Goal: Information Seeking & Learning: Learn about a topic

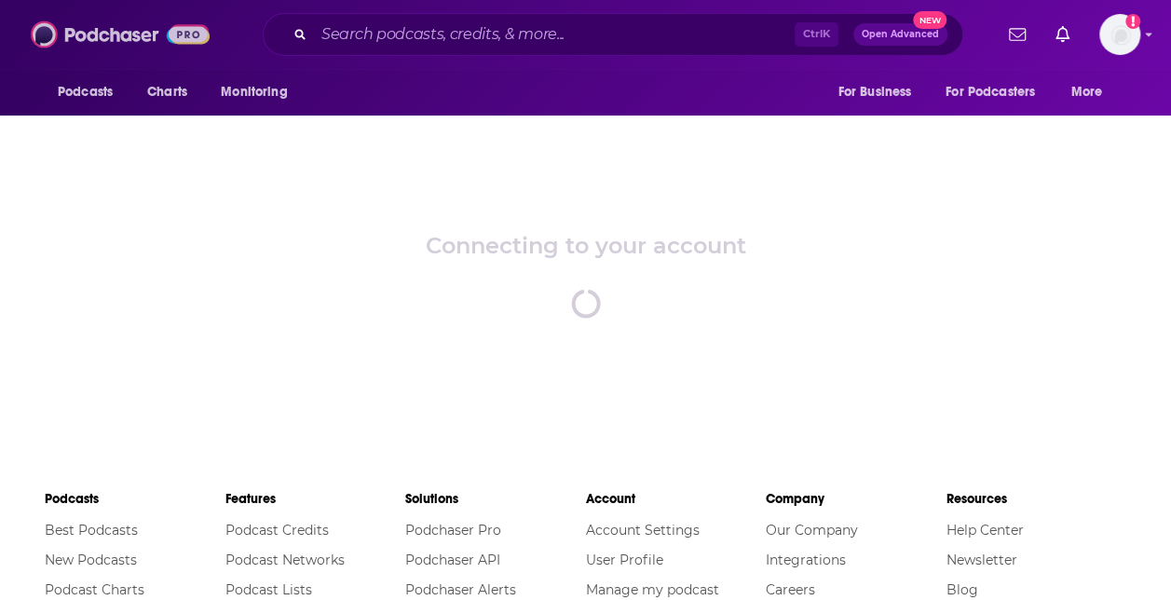
click at [105, 30] on img at bounding box center [120, 34] width 179 height 35
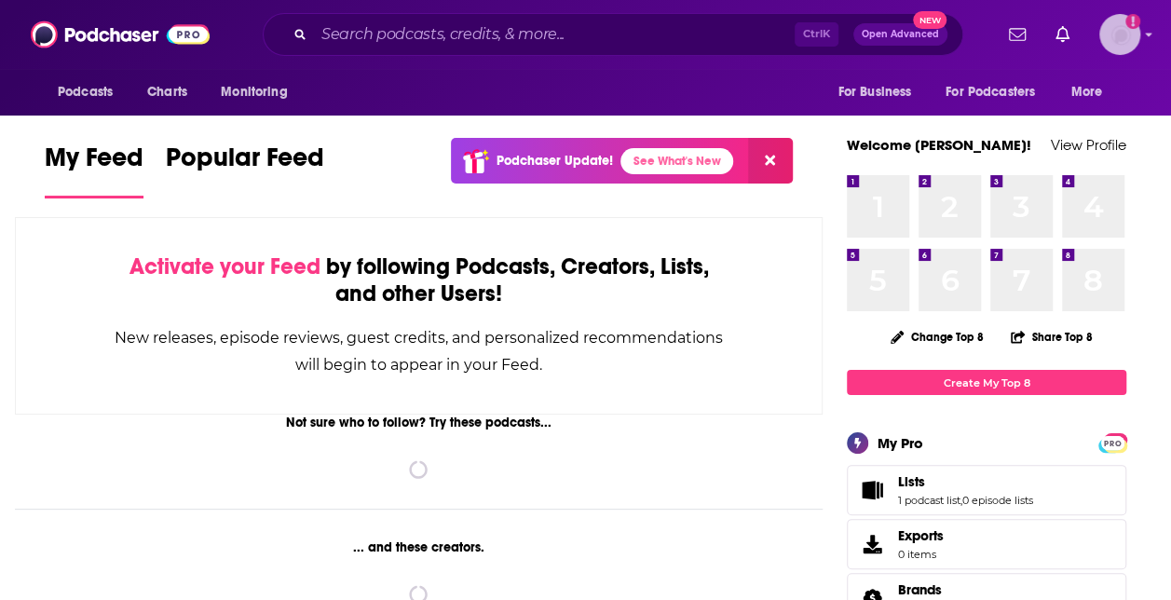
click at [1132, 44] on img "Logged in as Shift_2" at bounding box center [1119, 34] width 41 height 41
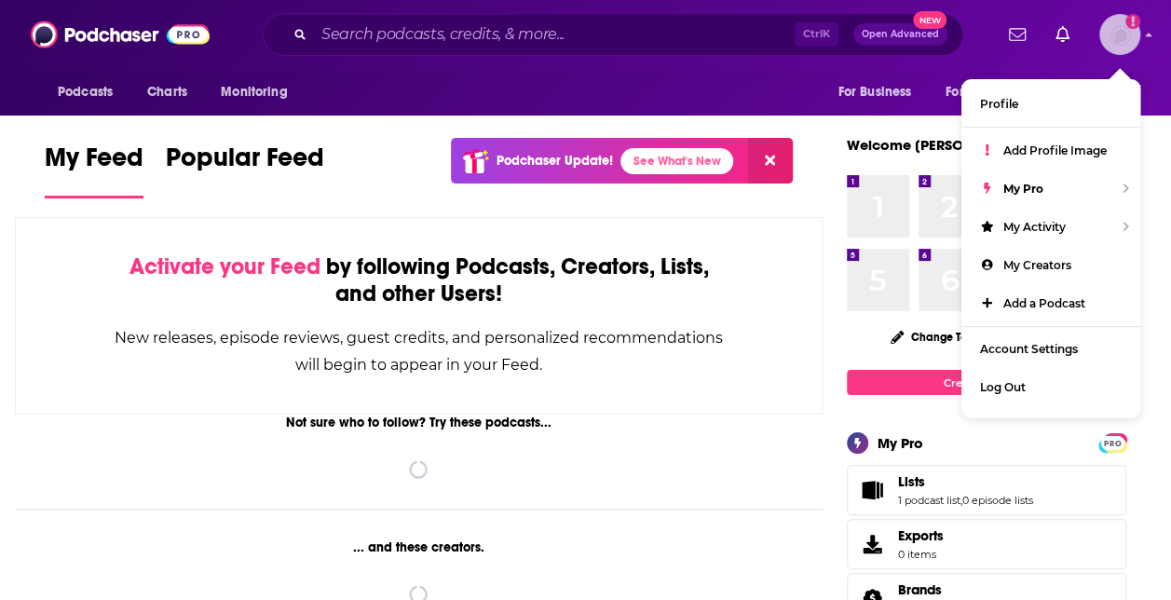
click at [1132, 44] on img "Logged in as Shift_2" at bounding box center [1119, 34] width 41 height 41
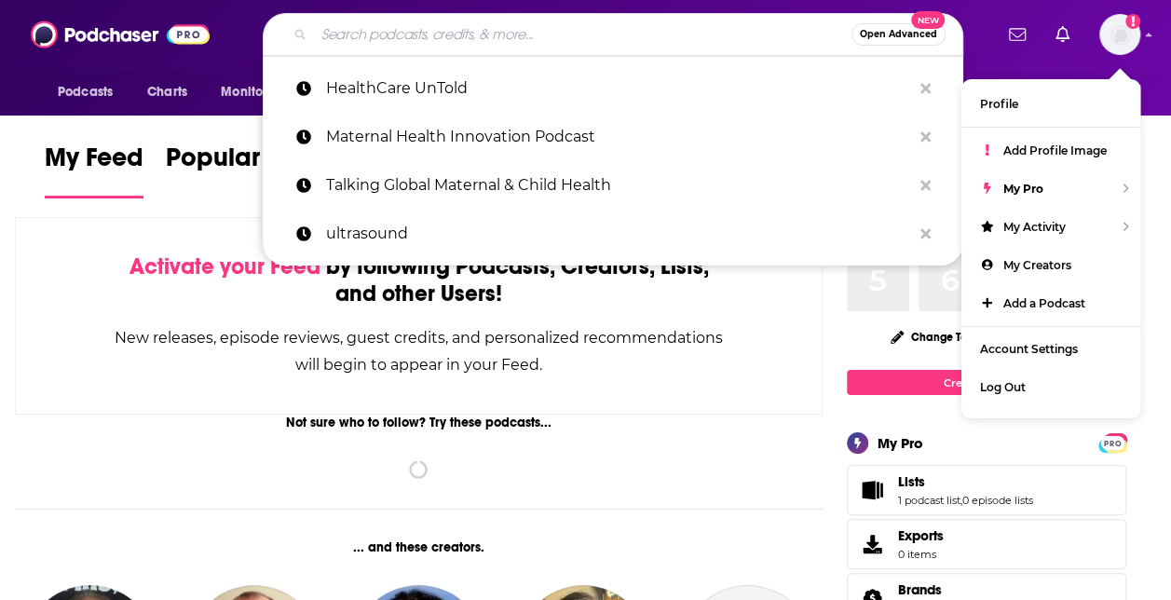
click at [469, 30] on input "Search podcasts, credits, & more..." at bounding box center [582, 35] width 537 height 30
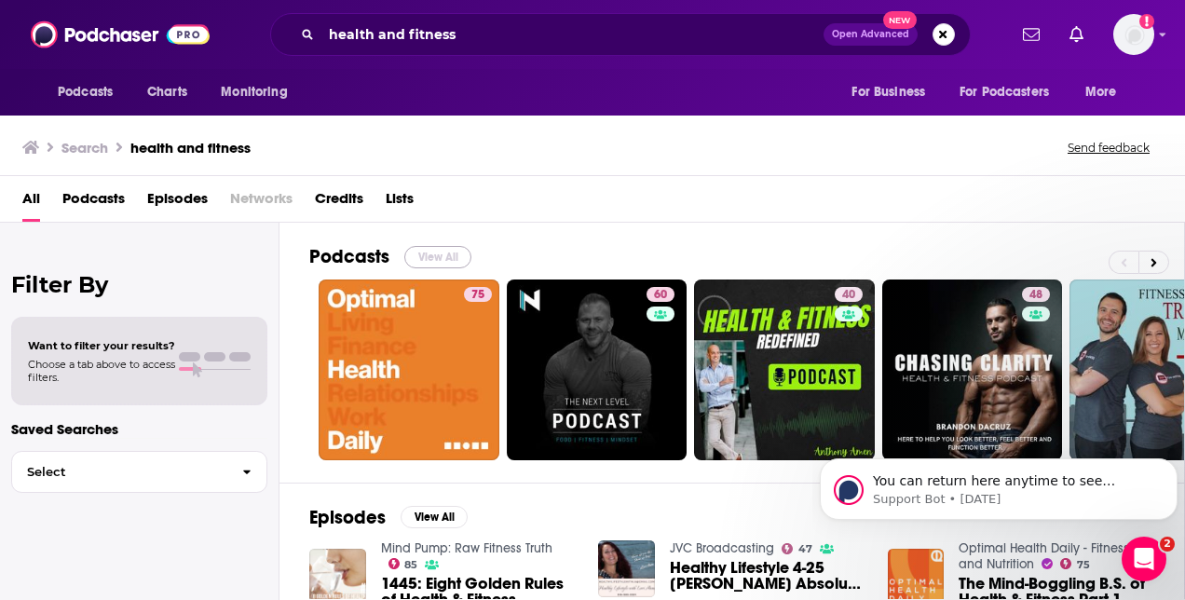
click at [429, 261] on button "View All" at bounding box center [437, 257] width 67 height 22
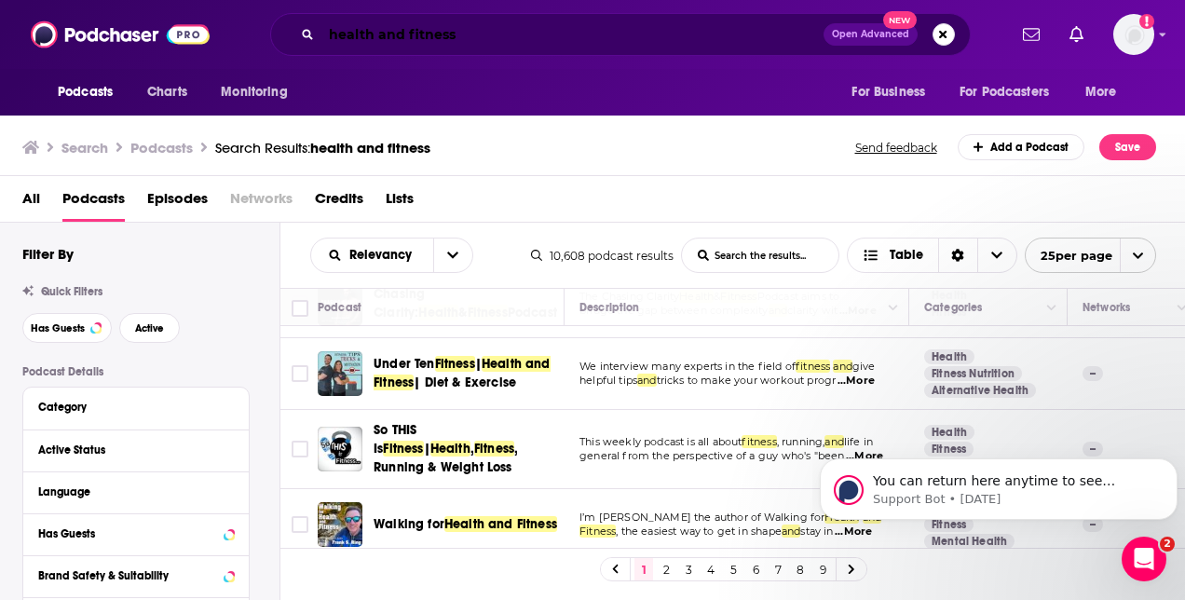
click at [432, 24] on input "health and fitness" at bounding box center [572, 35] width 502 height 30
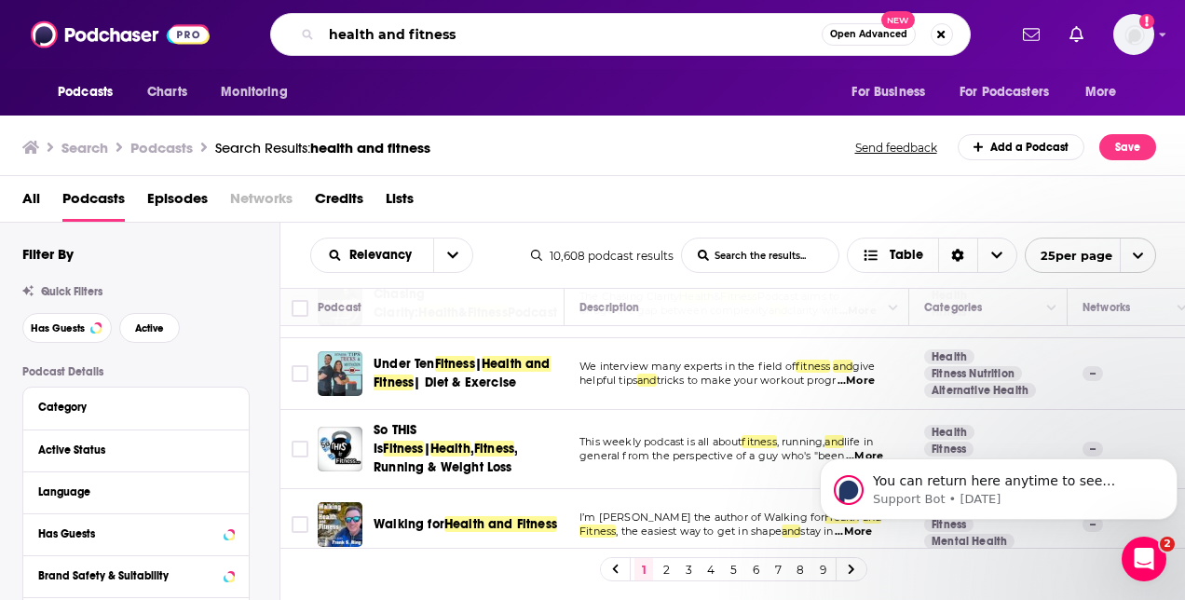
click at [432, 24] on input "health and fitness" at bounding box center [571, 35] width 500 height 30
type input "health and design"
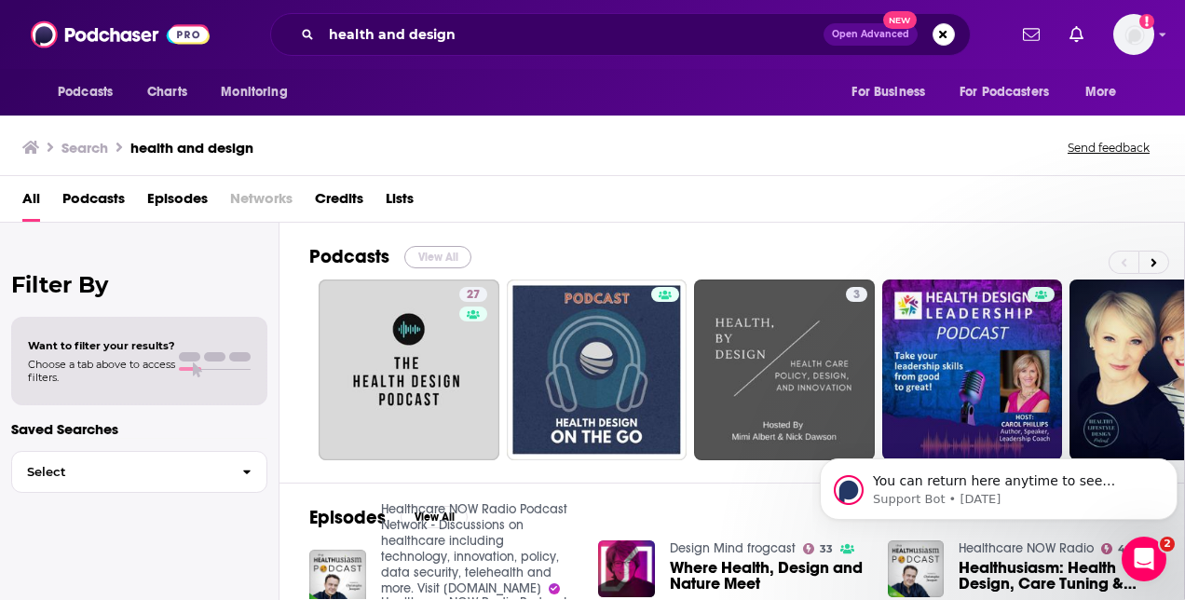
click at [419, 249] on button "View All" at bounding box center [437, 257] width 67 height 22
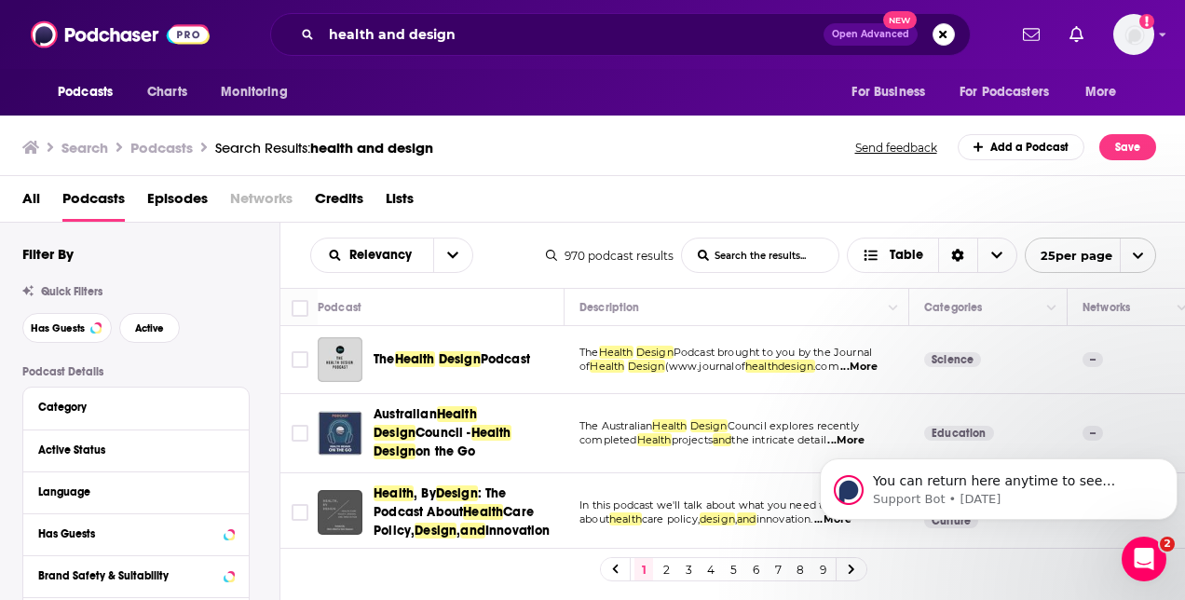
click at [873, 371] on span "...More" at bounding box center [858, 367] width 37 height 15
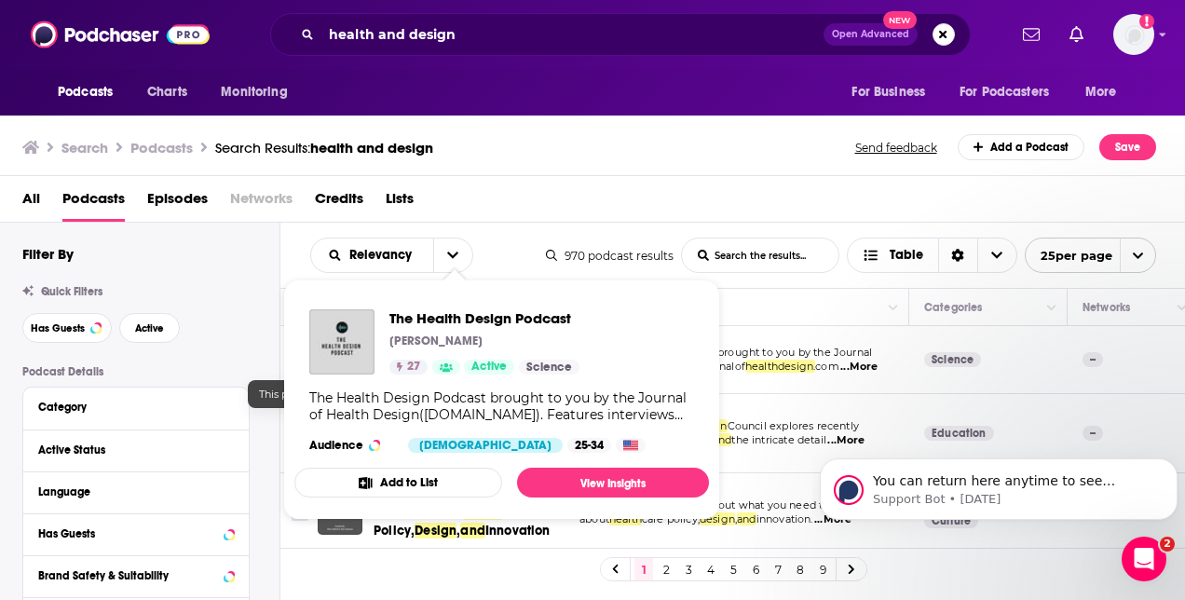
click at [500, 360] on span "Active" at bounding box center [488, 367] width 35 height 19
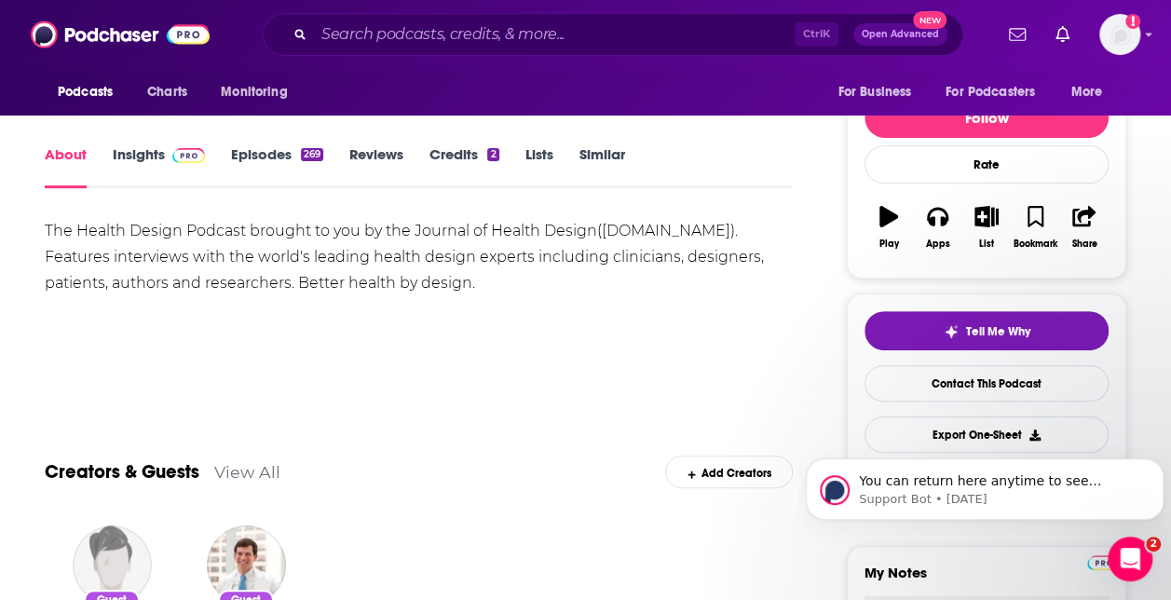
scroll to position [85, 0]
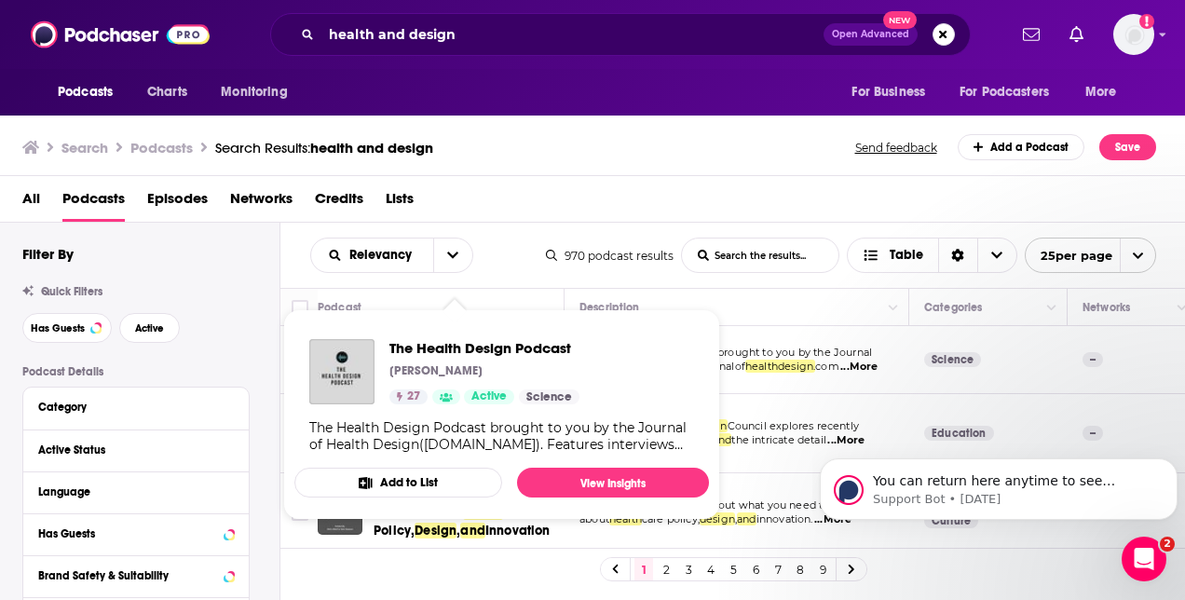
drag, startPoint x: 435, startPoint y: 360, endPoint x: 269, endPoint y: 399, distance: 170.1
drag, startPoint x: 515, startPoint y: 360, endPoint x: 273, endPoint y: 343, distance: 242.8
click at [273, 343] on div "Has Guests Active" at bounding box center [150, 328] width 257 height 30
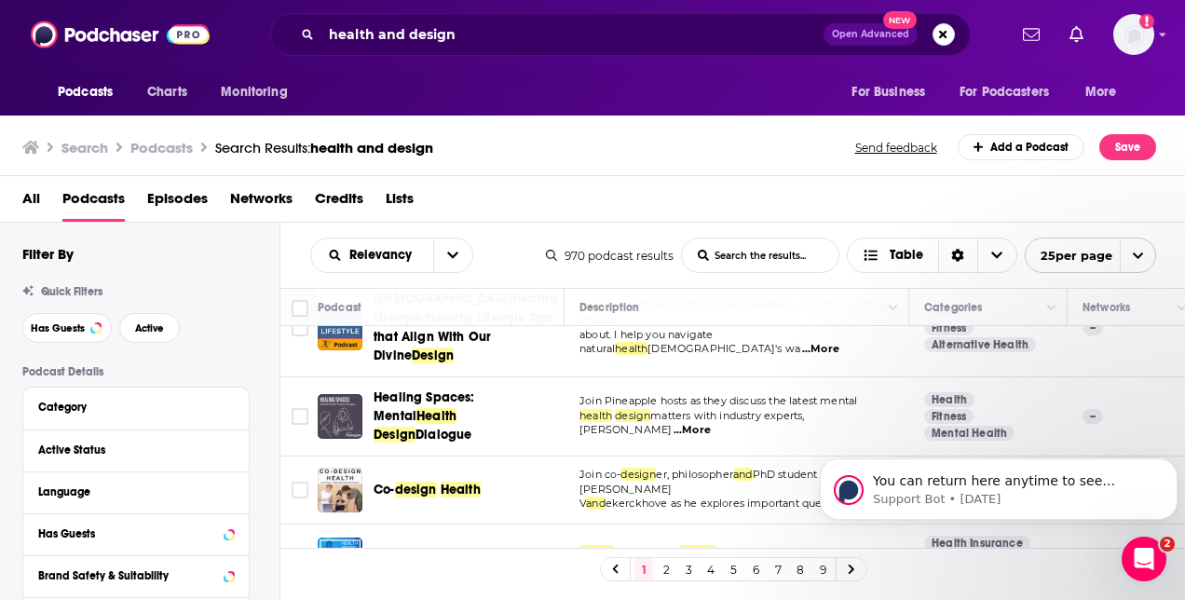
scroll to position [682, 0]
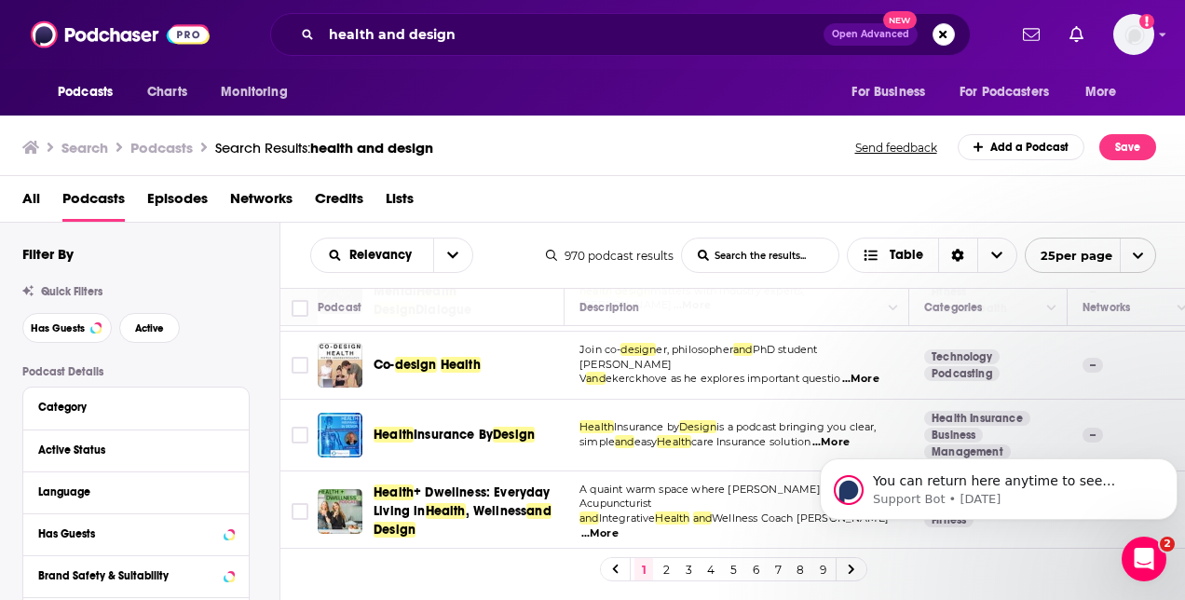
click at [872, 372] on span "...More" at bounding box center [860, 379] width 37 height 15
click at [700, 197] on div "All Podcasts Episodes Networks Credits Lists" at bounding box center [596, 202] width 1148 height 38
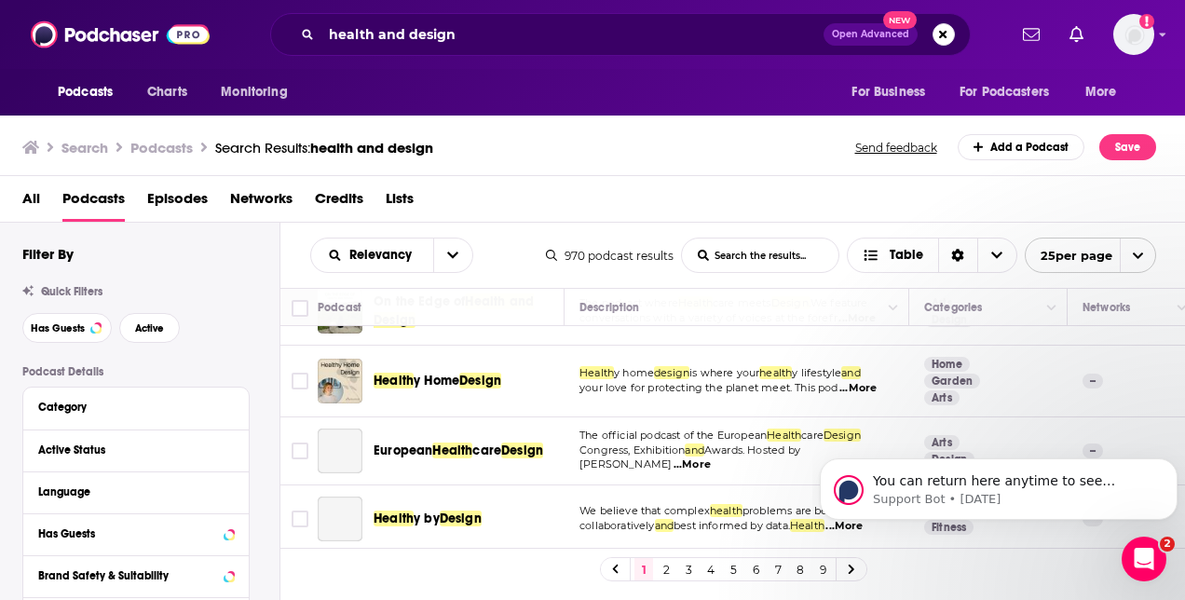
scroll to position [944, 0]
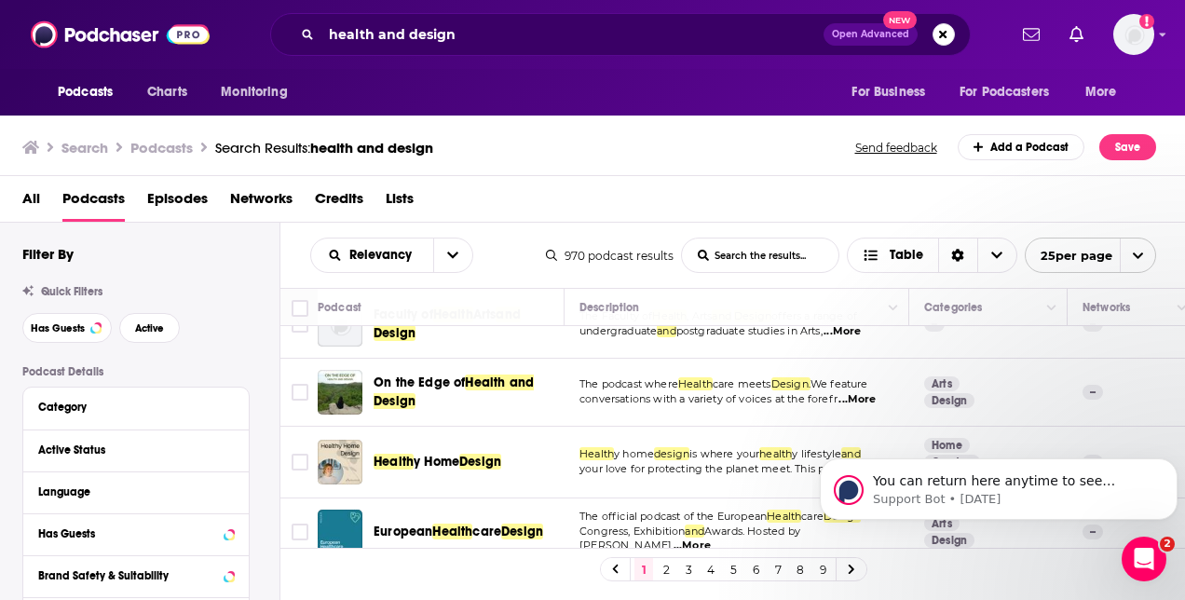
click at [863, 392] on span "...More" at bounding box center [856, 399] width 37 height 15
click at [684, 238] on design-list-search-input "List Search Input" at bounding box center [760, 255] width 156 height 34
click at [669, 211] on div "All Podcasts Episodes Networks Credits Lists" at bounding box center [596, 202] width 1148 height 38
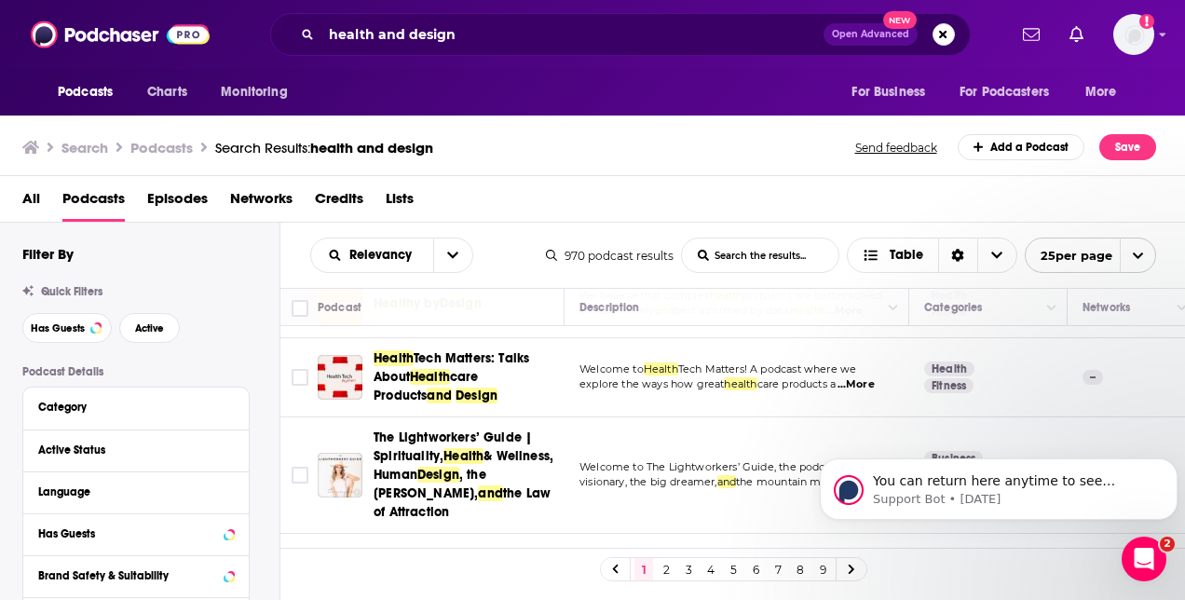
scroll to position [1238, 0]
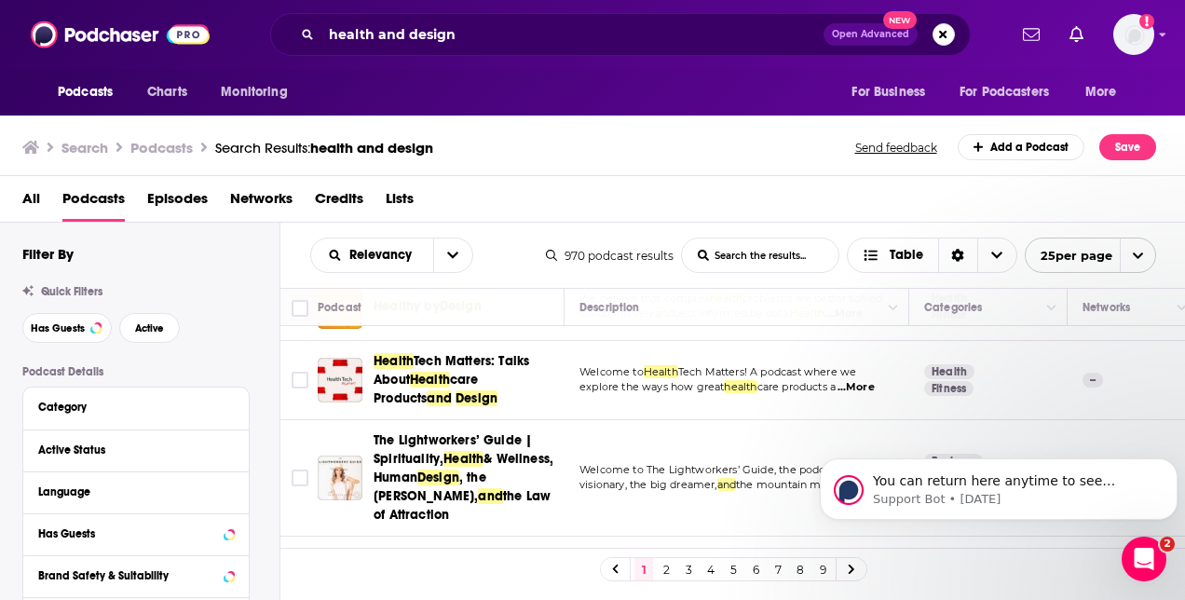
click at [875, 380] on span "...More" at bounding box center [855, 387] width 37 height 15
click at [628, 188] on div "All Podcasts Episodes Networks Credits Lists" at bounding box center [596, 202] width 1148 height 38
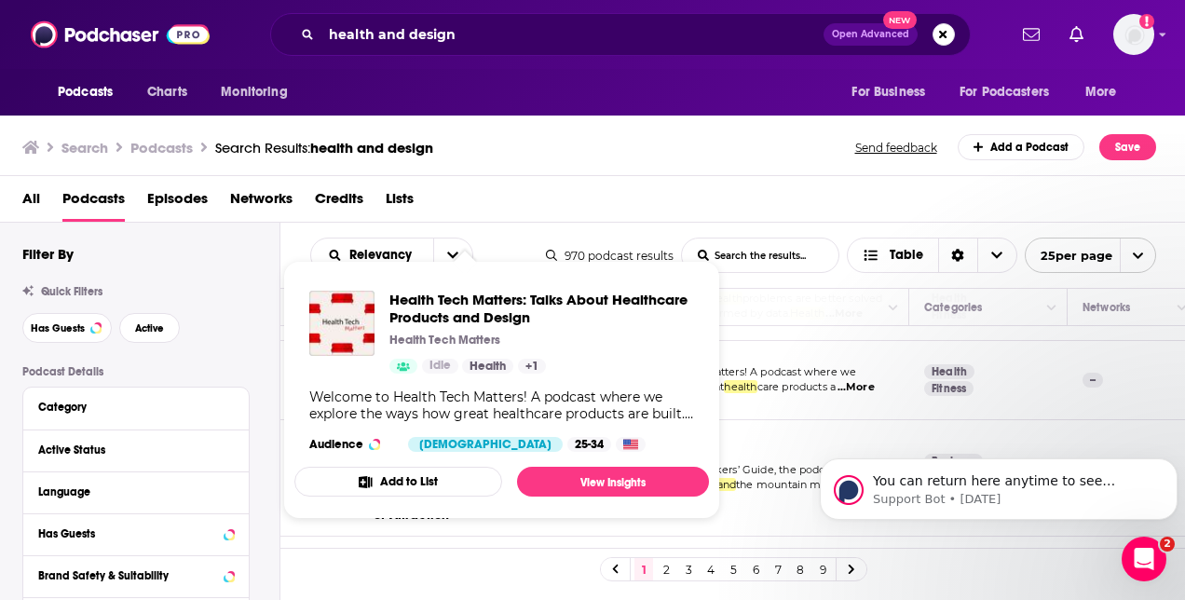
drag, startPoint x: 468, startPoint y: 356, endPoint x: 727, endPoint y: 95, distance: 367.5
click at [727, 95] on div "Podcasts Charts Monitoring For Business For Podcasters More" at bounding box center [592, 92] width 1185 height 47
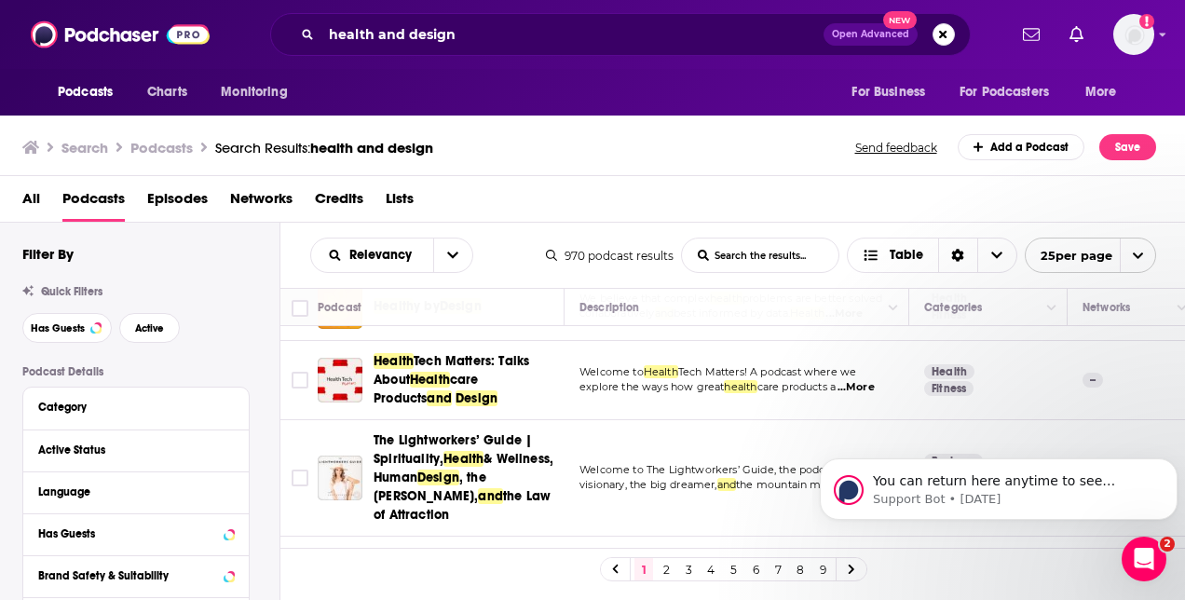
click at [669, 174] on div "Search Podcasts Search Results: health and design Send feedback Add a Podcast S…" at bounding box center [593, 144] width 1186 height 64
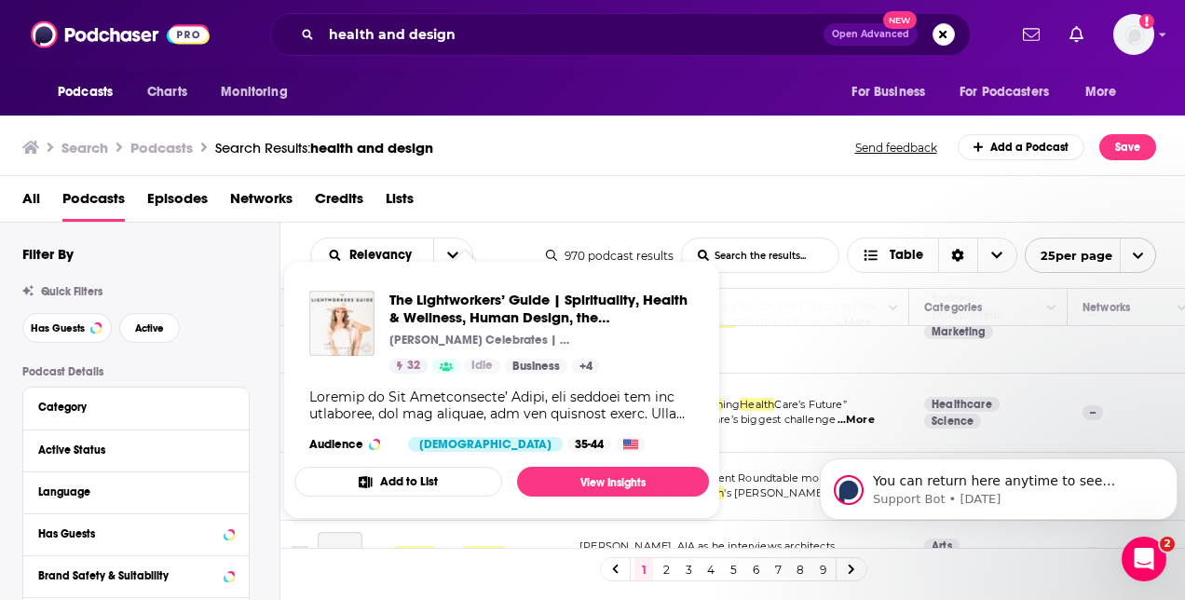
scroll to position [1402, 0]
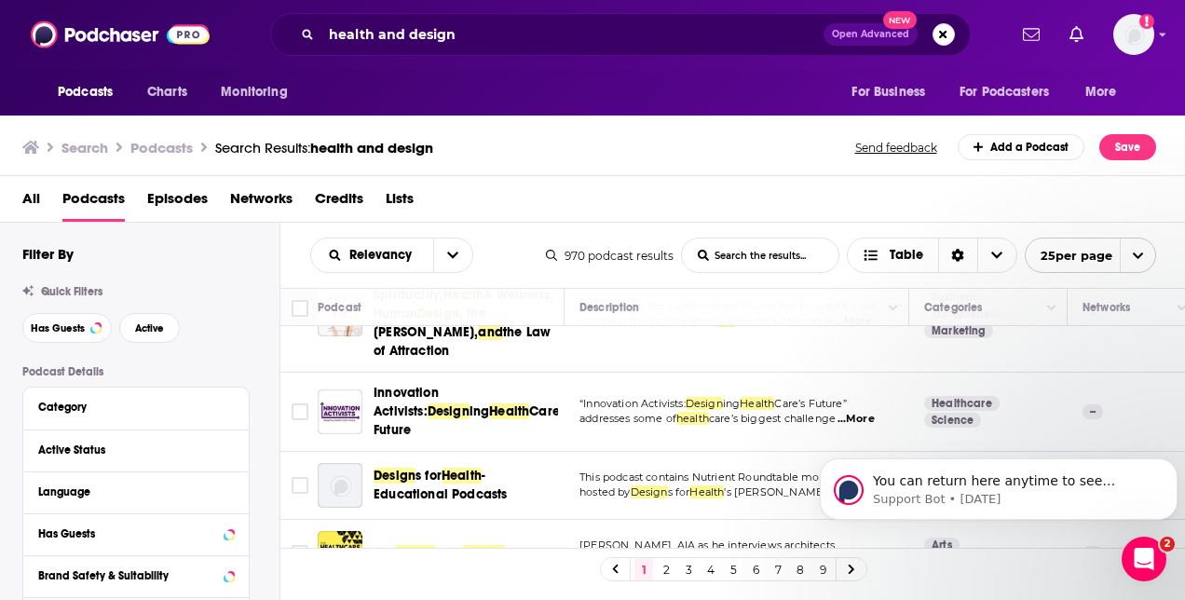
click at [736, 166] on div "Search Podcasts Search Results: health and design Send feedback Add a Podcast S…" at bounding box center [593, 144] width 1186 height 64
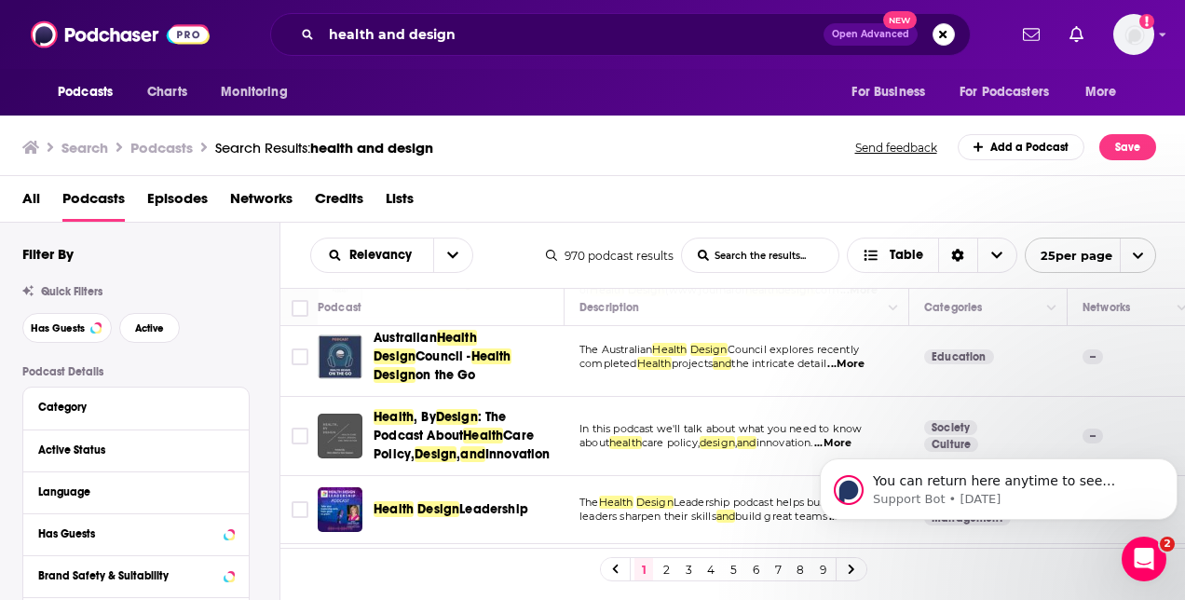
scroll to position [0, 0]
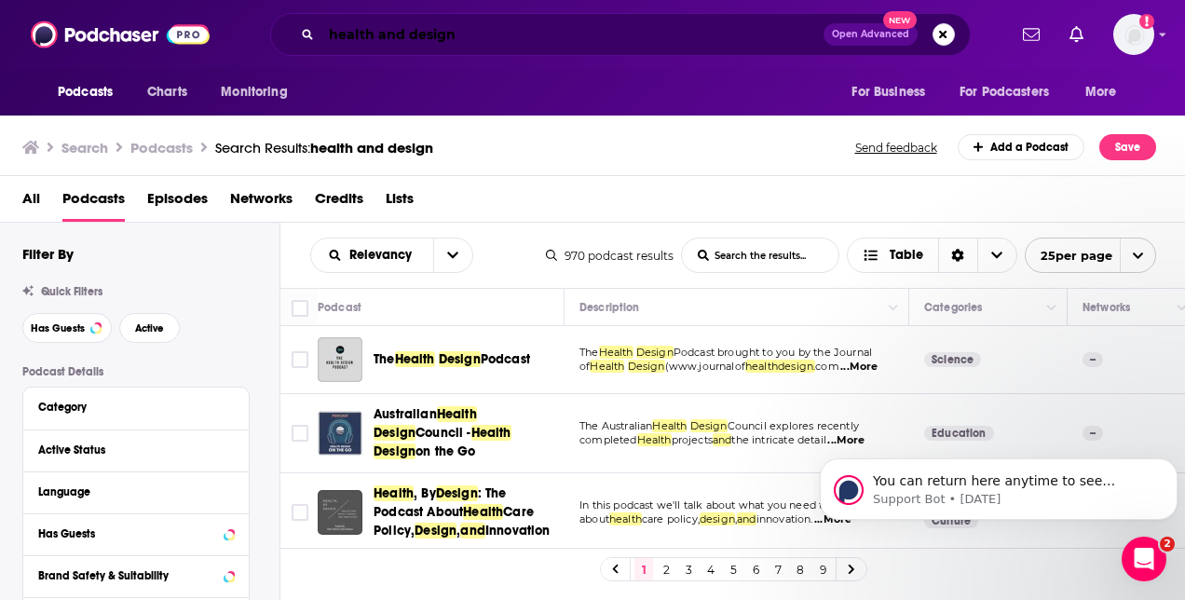
click at [506, 34] on input "health and design" at bounding box center [572, 35] width 502 height 30
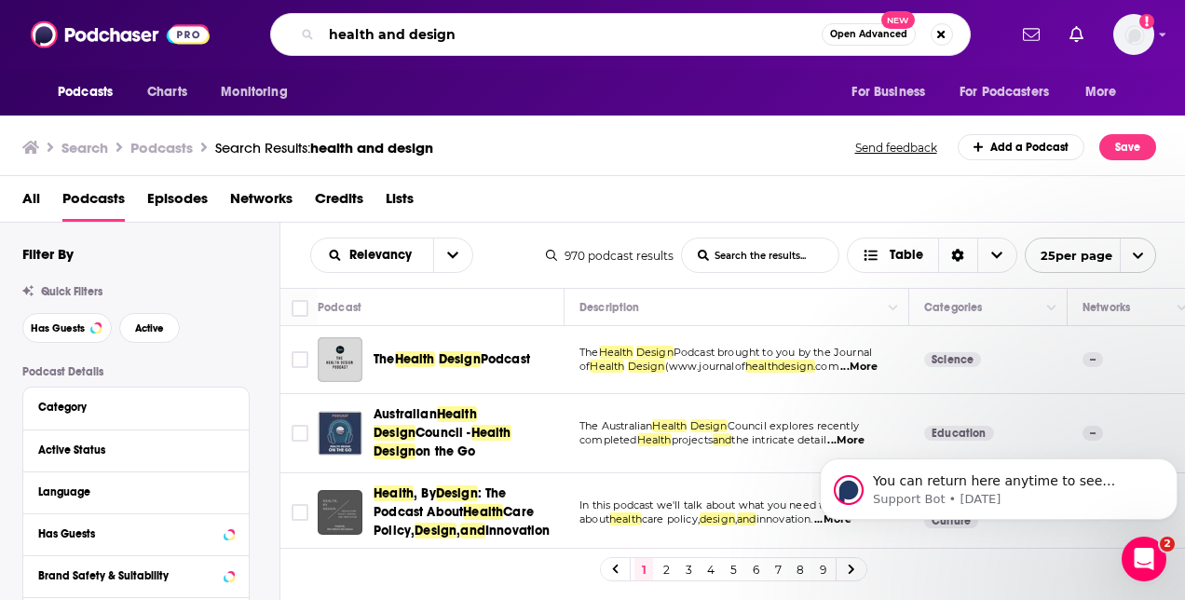
click at [506, 34] on input "health and design" at bounding box center [571, 35] width 500 height 30
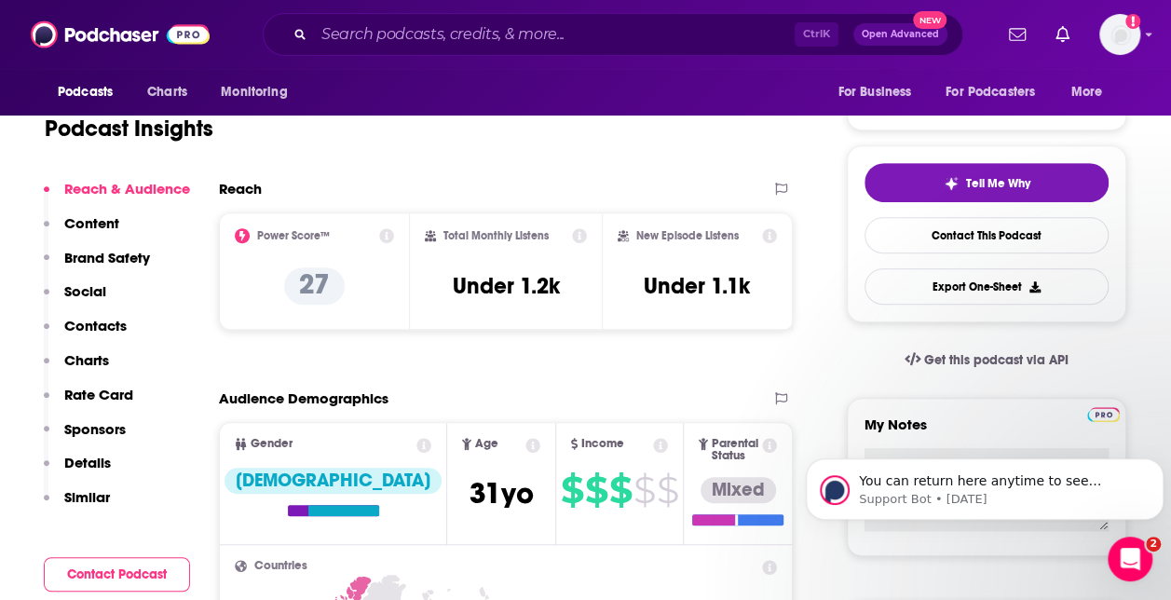
scroll to position [133, 0]
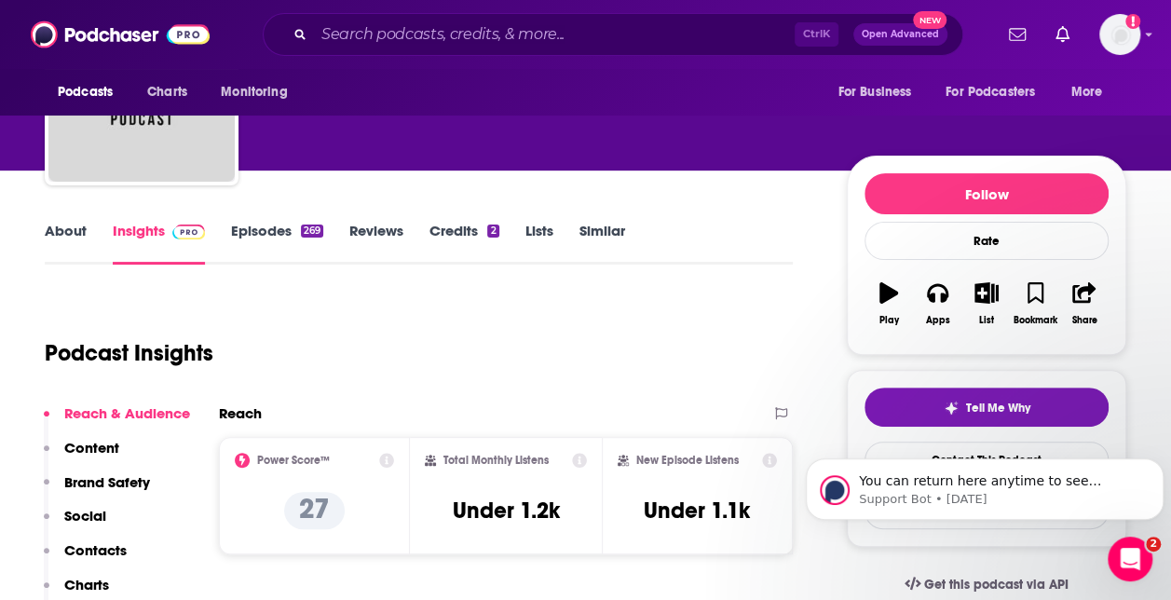
click at [296, 225] on link "Episodes 269" at bounding box center [277, 243] width 92 height 43
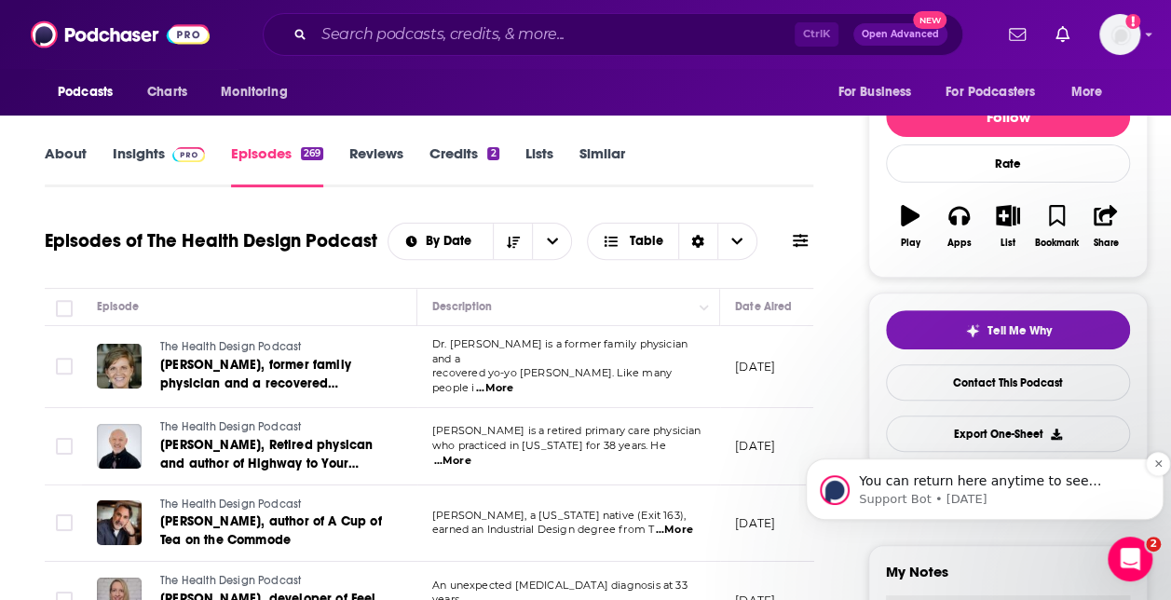
scroll to position [210, 0]
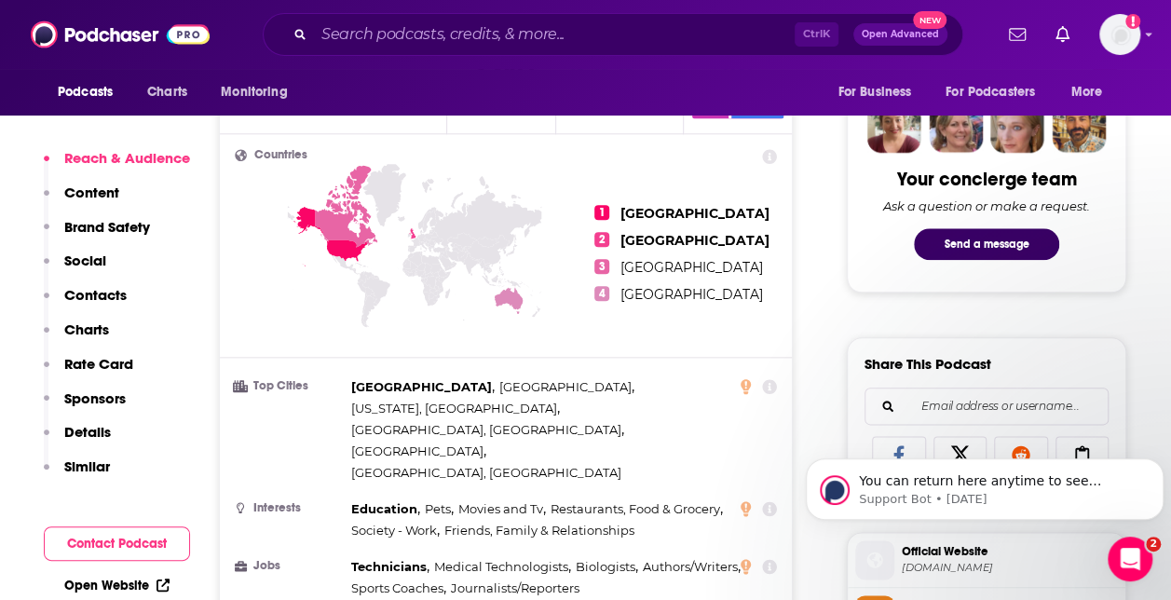
scroll to position [901, 0]
click at [1154, 455] on button "Dismiss notification" at bounding box center [1158, 464] width 24 height 24
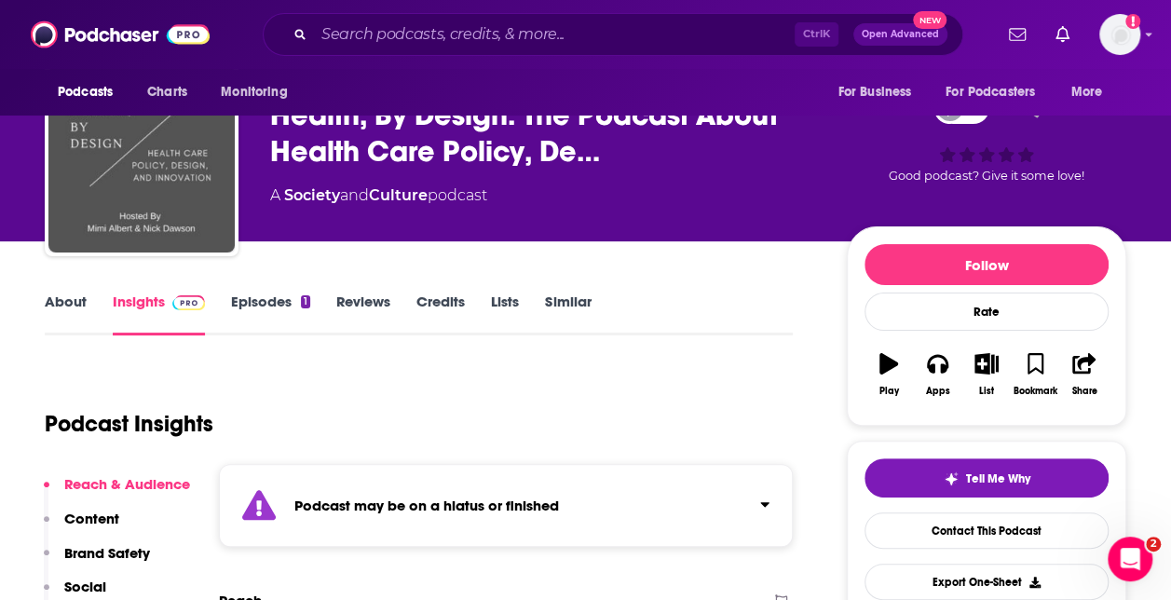
scroll to position [0, 0]
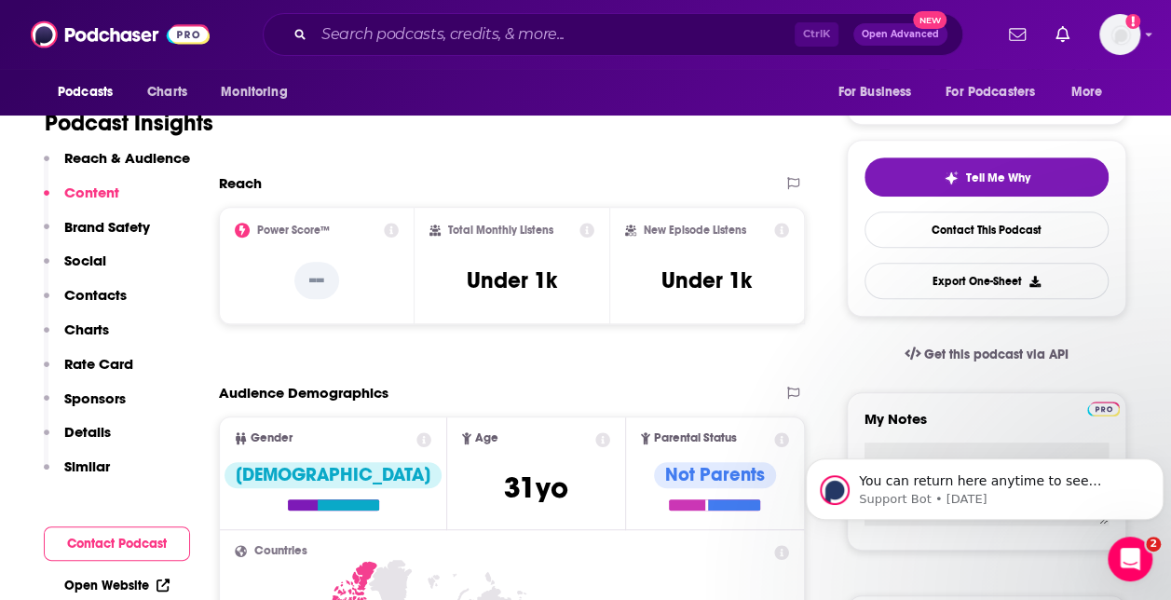
scroll to position [109, 0]
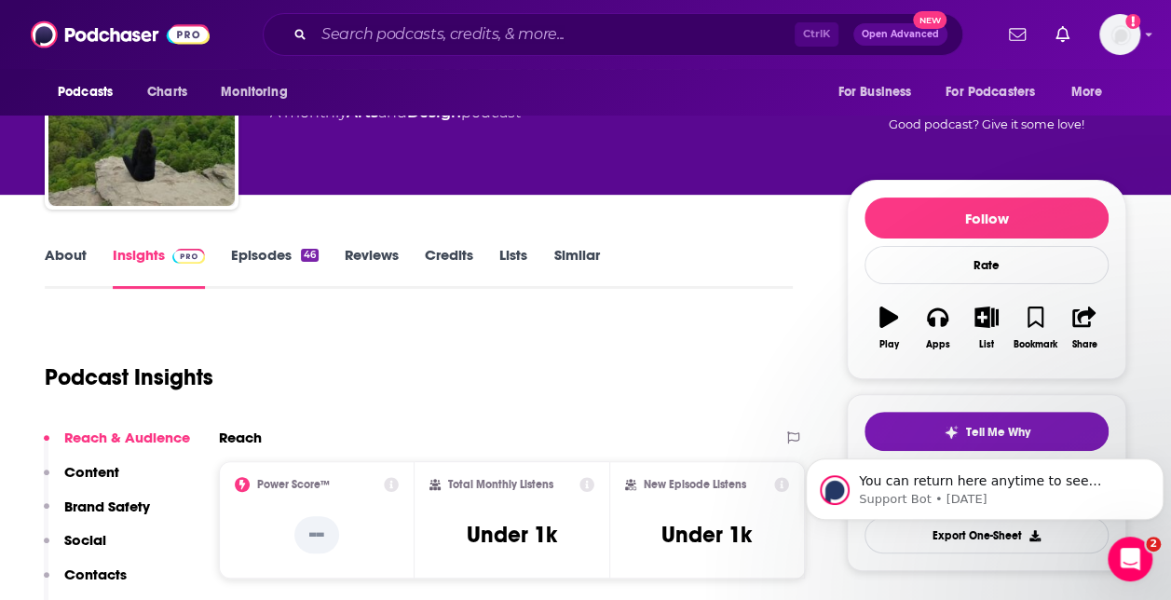
click at [261, 251] on link "Episodes 46" at bounding box center [275, 267] width 88 height 43
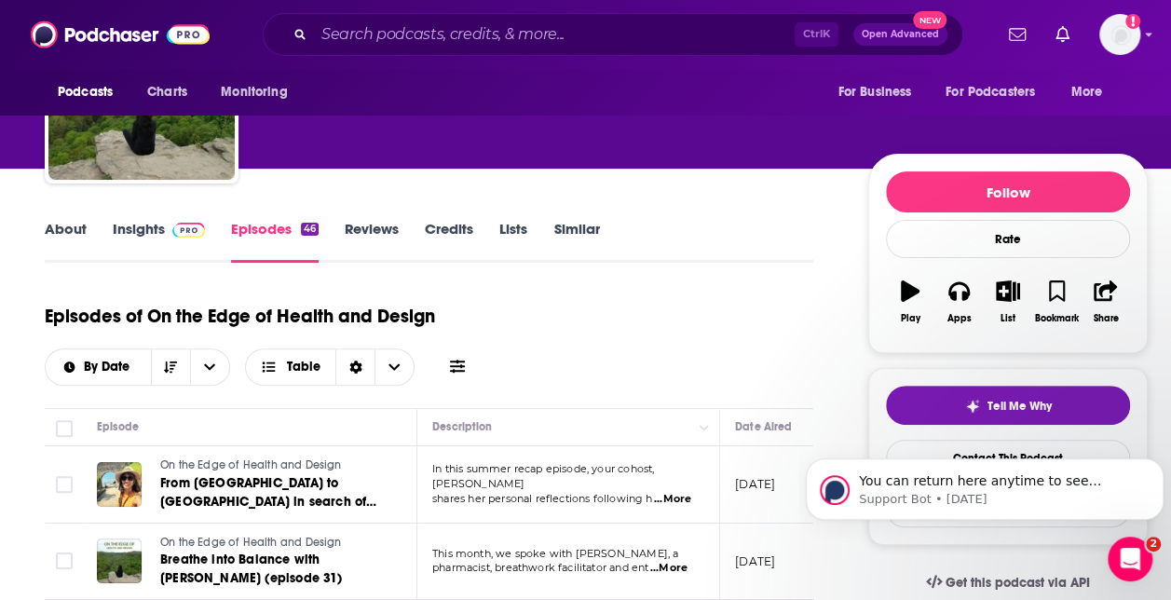
scroll to position [150, 0]
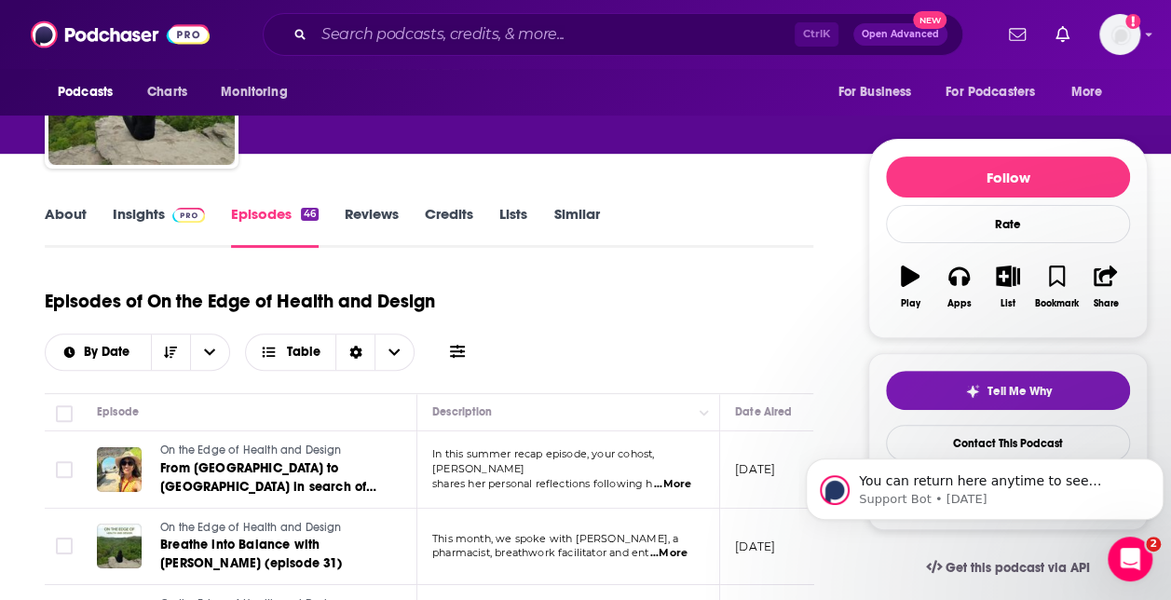
click at [304, 298] on h1 "Episodes of On the Edge of Health and Design" at bounding box center [240, 301] width 390 height 23
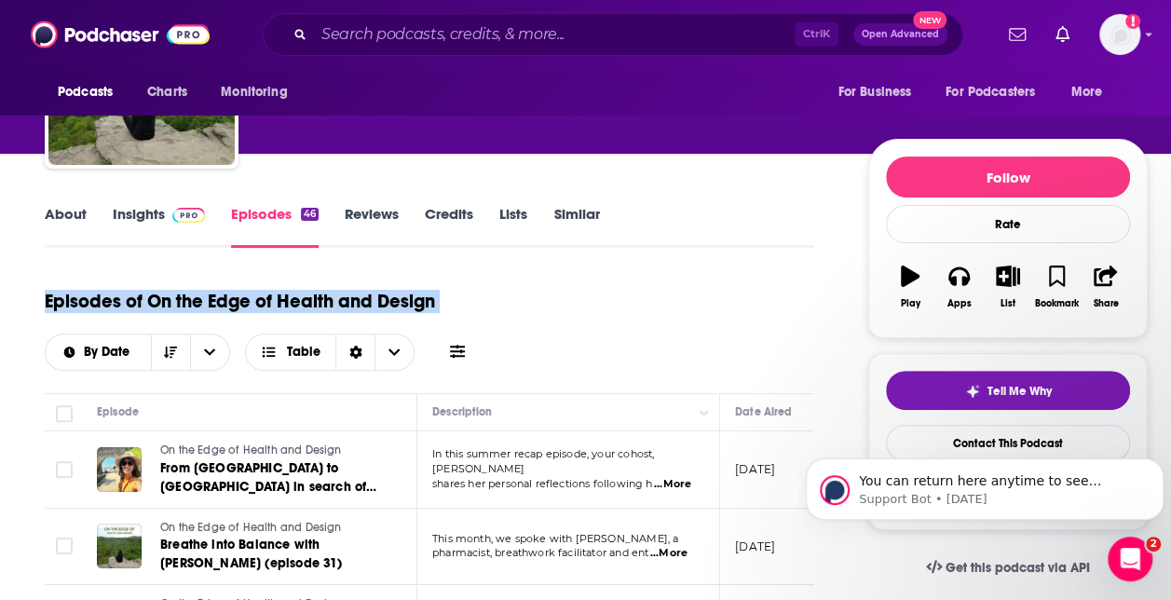
click at [304, 298] on h1 "Episodes of On the Edge of Health and Design" at bounding box center [240, 301] width 390 height 23
drag, startPoint x: 304, startPoint y: 298, endPoint x: 384, endPoint y: 302, distance: 80.2
click at [384, 302] on h1 "Episodes of On the Edge of Health and Design" at bounding box center [240, 301] width 390 height 23
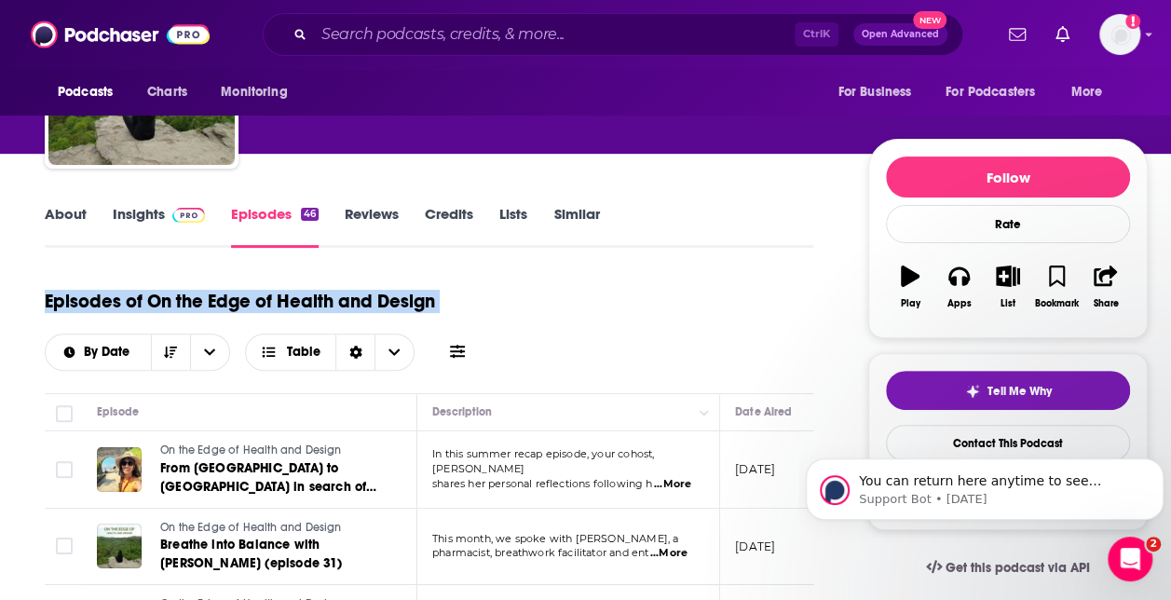
click at [384, 302] on h1 "Episodes of On the Edge of Health and Design" at bounding box center [240, 301] width 390 height 23
drag, startPoint x: 384, startPoint y: 302, endPoint x: 445, endPoint y: 301, distance: 61.5
click at [445, 301] on div "Episodes of On the Edge of Health and Design By Date Table" at bounding box center [429, 324] width 768 height 93
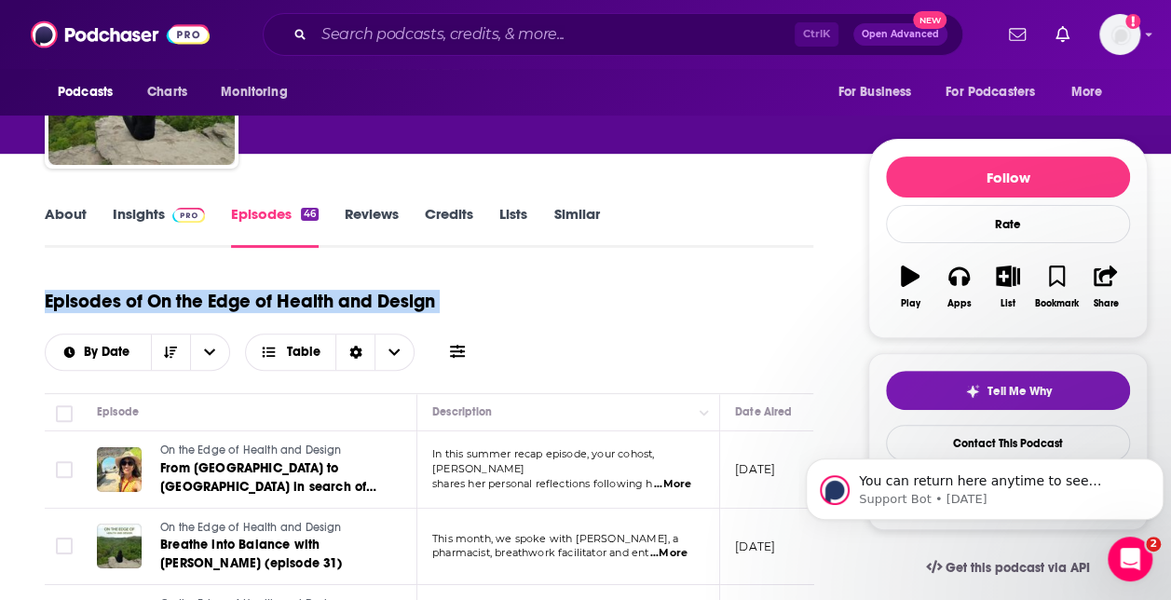
drag, startPoint x: 445, startPoint y: 301, endPoint x: 333, endPoint y: 303, distance: 111.8
click at [333, 303] on h1 "Episodes of On the Edge of Health and Design" at bounding box center [240, 301] width 390 height 23
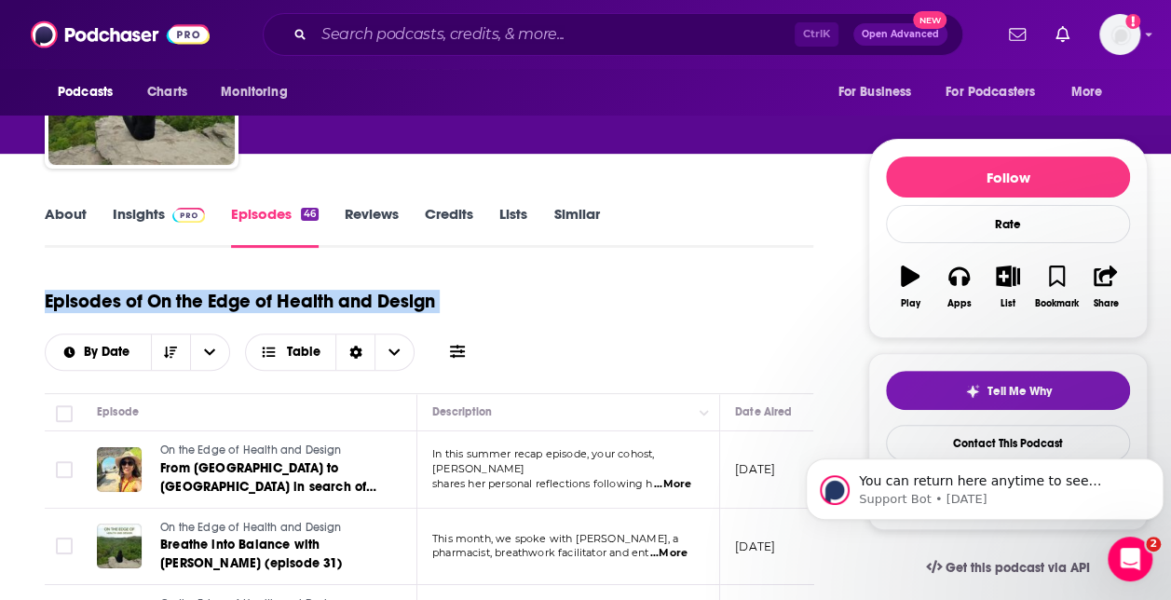
click at [333, 303] on h1 "Episodes of On the Edge of Health and Design" at bounding box center [240, 301] width 390 height 23
drag, startPoint x: 333, startPoint y: 303, endPoint x: 449, endPoint y: 296, distance: 115.7
click at [449, 296] on div "Episodes of On the Edge of Health and Design By Date Table" at bounding box center [429, 324] width 768 height 93
click at [367, 302] on h1 "Episodes of On the Edge of Health and Design" at bounding box center [240, 301] width 390 height 23
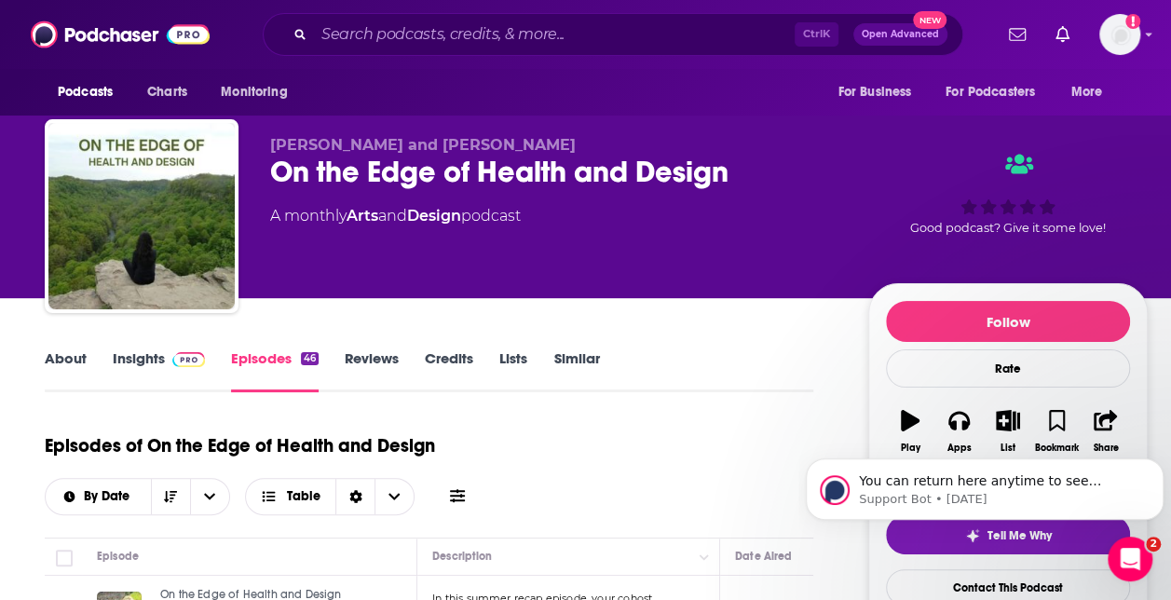
scroll to position [0, 0]
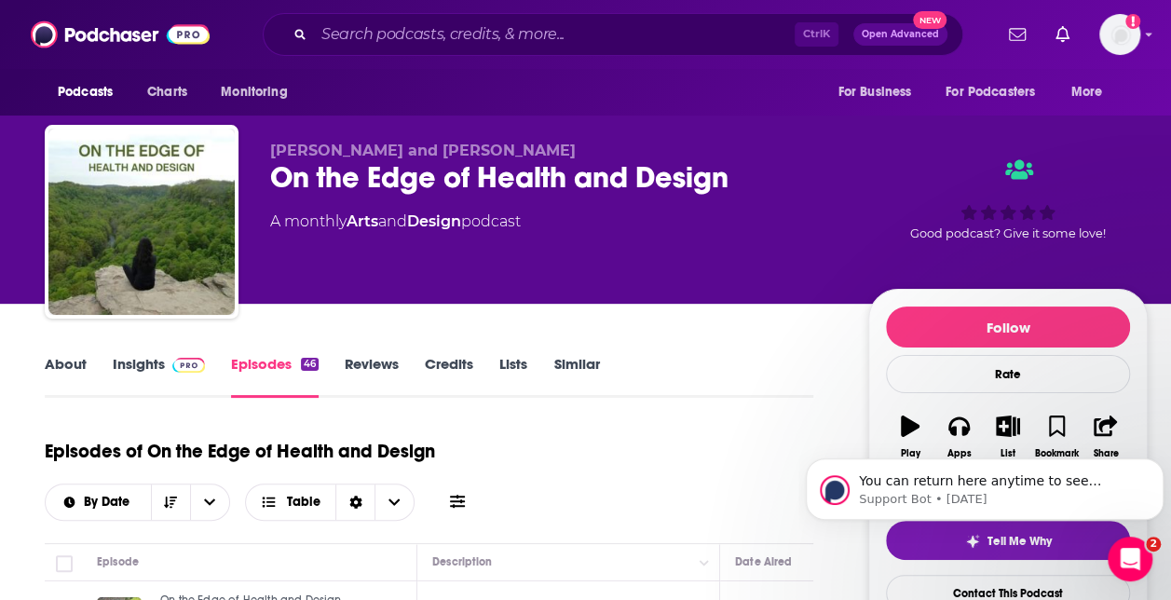
click at [366, 454] on h1 "Episodes of On the Edge of Health and Design" at bounding box center [240, 451] width 390 height 23
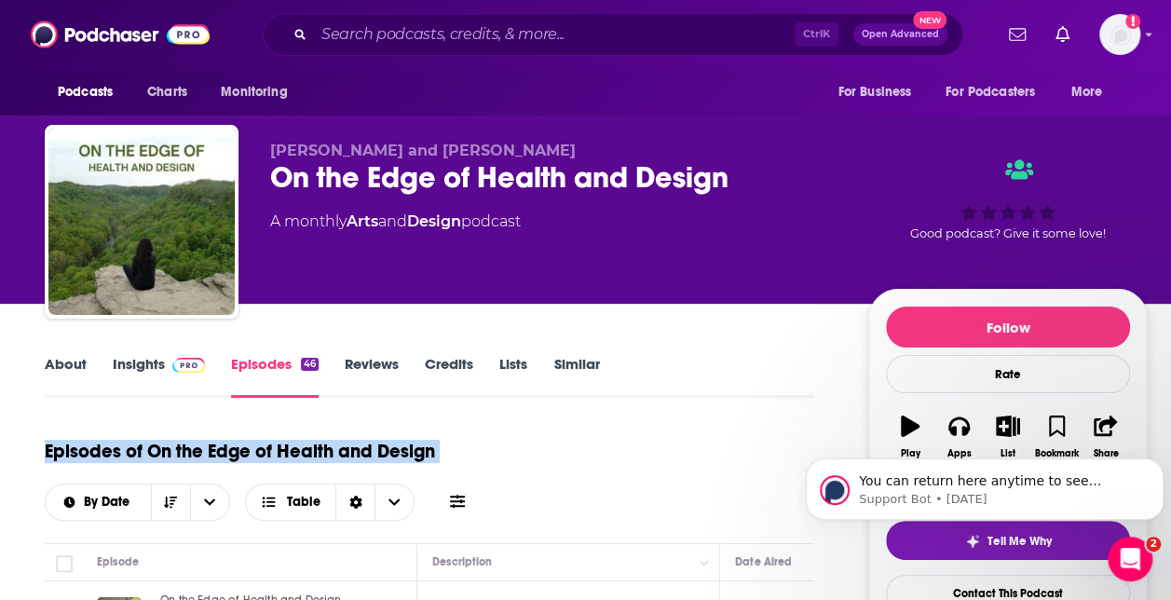
click at [366, 454] on h1 "Episodes of On the Edge of Health and Design" at bounding box center [240, 451] width 390 height 23
drag, startPoint x: 366, startPoint y: 454, endPoint x: 456, endPoint y: 447, distance: 90.6
click at [456, 447] on div "Episodes of On the Edge of Health and Design By Date Table" at bounding box center [429, 474] width 768 height 93
click at [413, 450] on h1 "Episodes of On the Edge of Health and Design" at bounding box center [240, 451] width 390 height 23
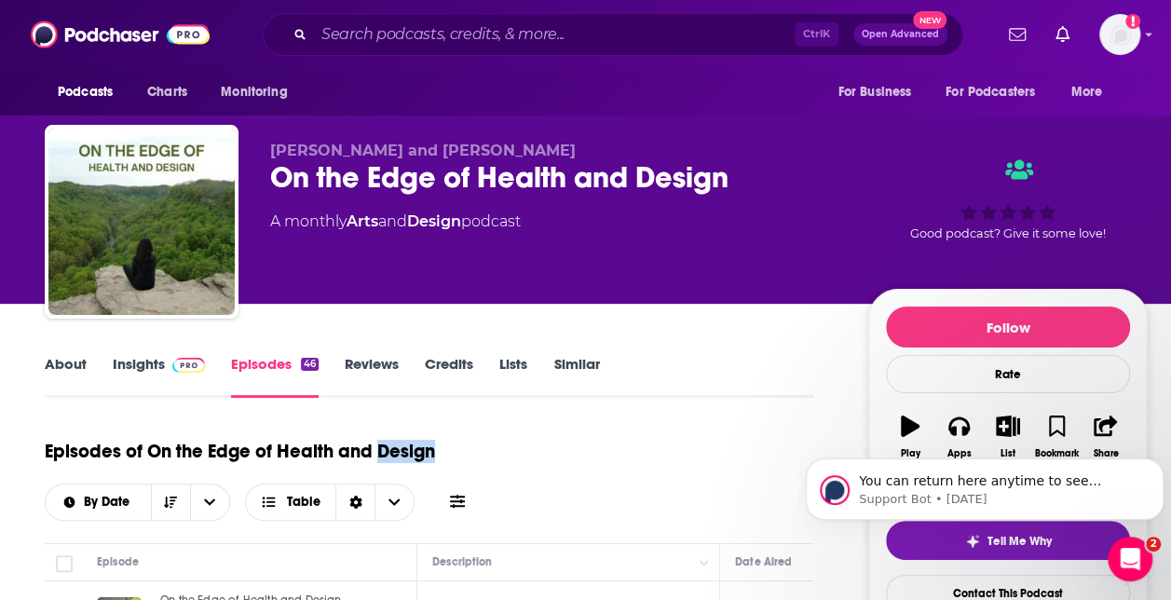
click at [413, 450] on h1 "Episodes of On the Edge of Health and Design" at bounding box center [240, 451] width 390 height 23
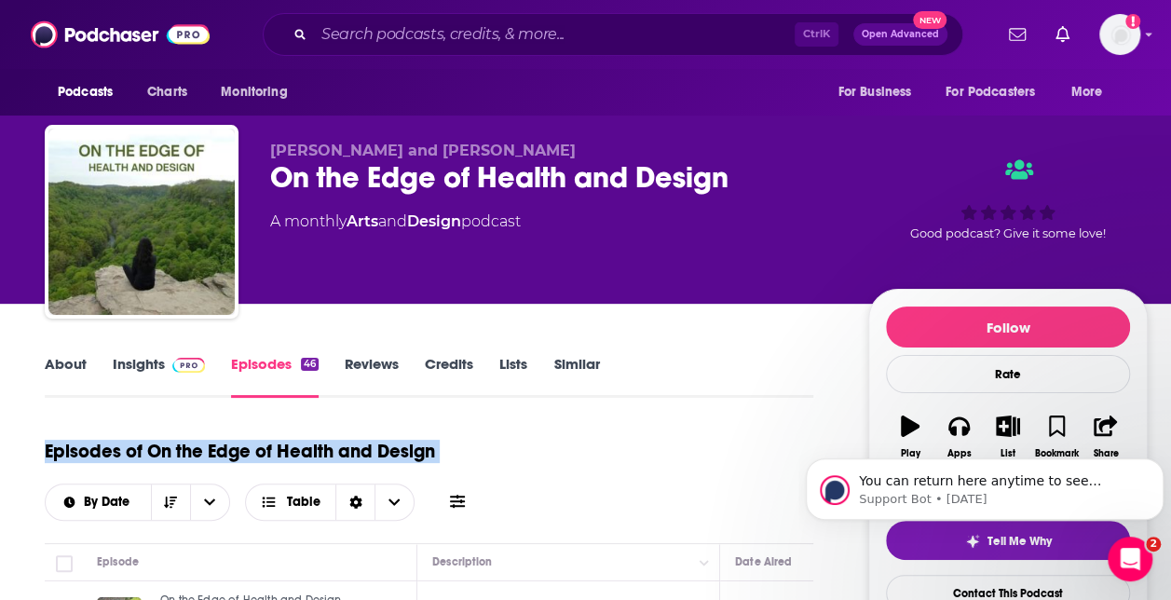
click at [413, 450] on h1 "Episodes of On the Edge of Health and Design" at bounding box center [240, 451] width 390 height 23
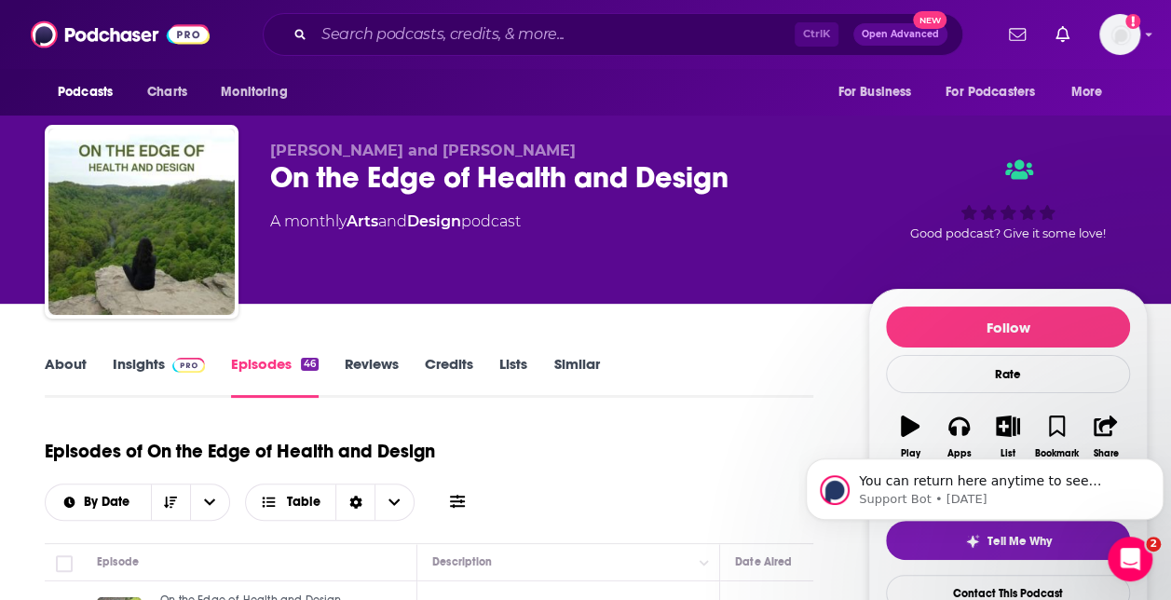
drag, startPoint x: 413, startPoint y: 450, endPoint x: 617, endPoint y: 439, distance: 204.3
click at [617, 439] on div "Episodes of On the Edge of Health and Design By Date Table" at bounding box center [429, 474] width 768 height 93
click at [385, 453] on h1 "Episodes of On the Edge of Health and Design" at bounding box center [240, 451] width 390 height 23
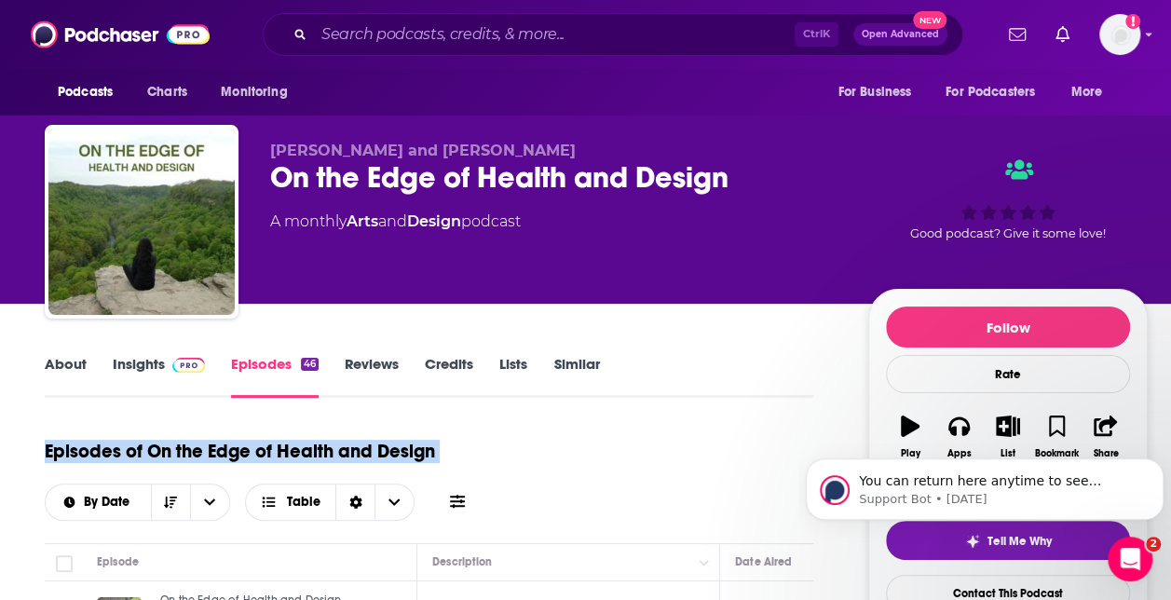
click at [385, 453] on h1 "Episodes of On the Edge of Health and Design" at bounding box center [240, 451] width 390 height 23
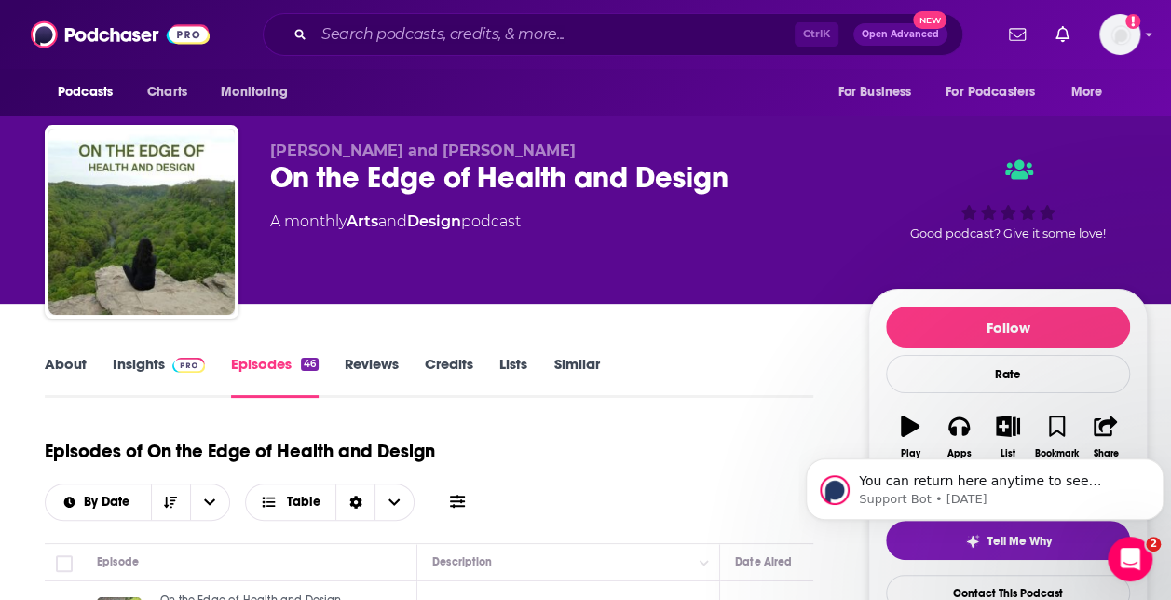
drag, startPoint x: 385, startPoint y: 453, endPoint x: 514, endPoint y: 437, distance: 130.4
click at [514, 437] on div "Episodes of On the Edge of Health and Design By Date Table" at bounding box center [429, 474] width 768 height 93
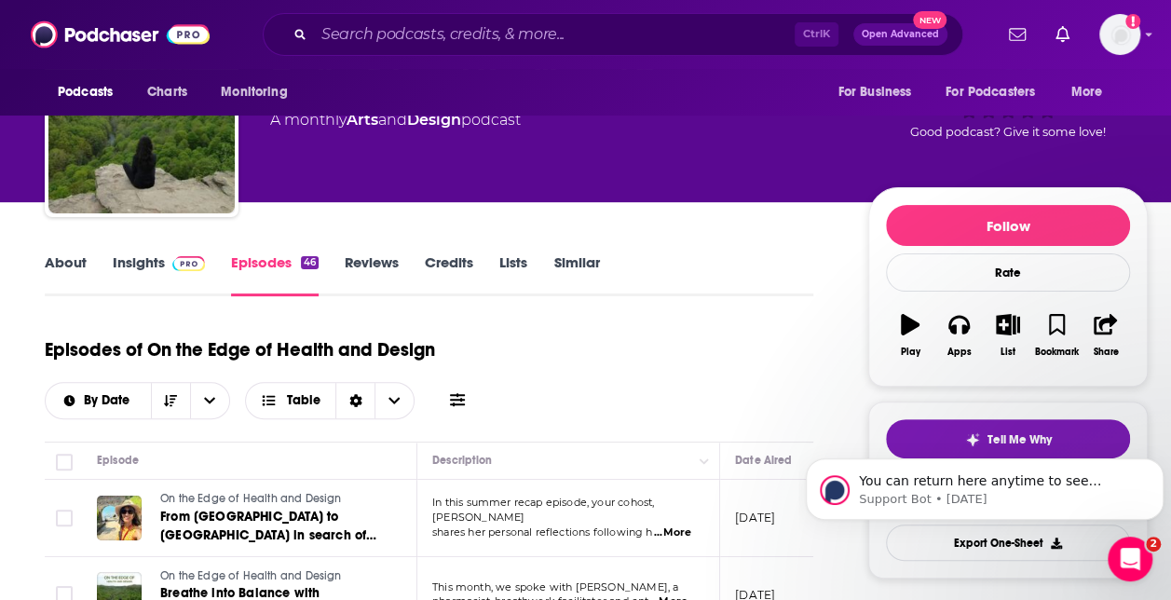
scroll to position [88, 0]
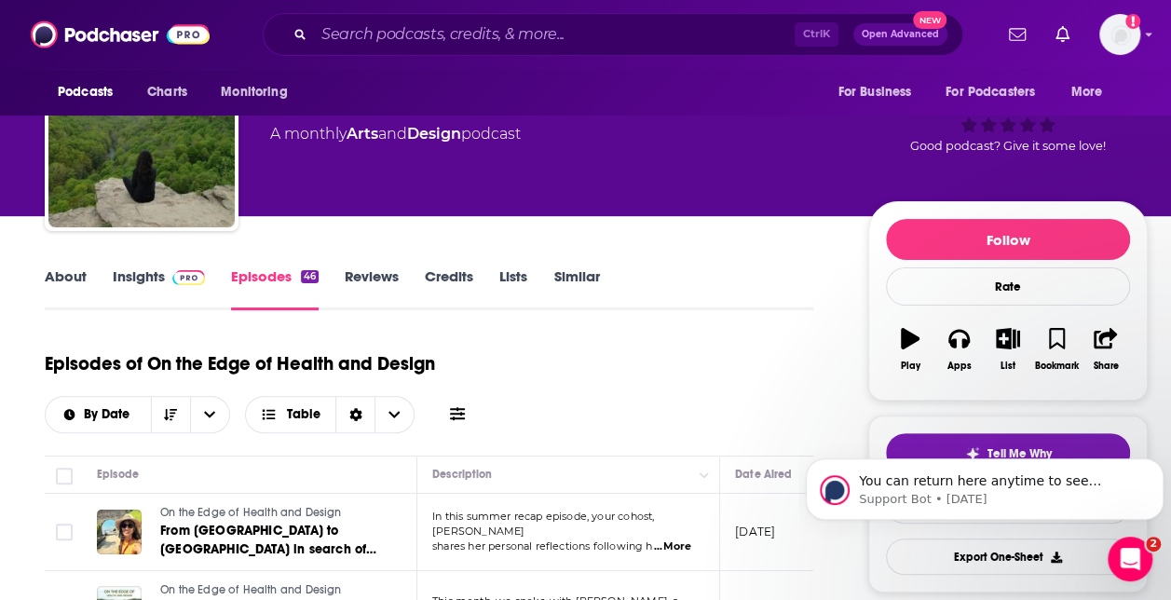
click at [342, 345] on div "Episodes of On the Edge of Health and Design By Date Table" at bounding box center [429, 386] width 768 height 93
drag, startPoint x: 342, startPoint y: 345, endPoint x: 276, endPoint y: 367, distance: 69.8
click at [276, 367] on h1 "Episodes of On the Edge of Health and Design" at bounding box center [240, 363] width 390 height 23
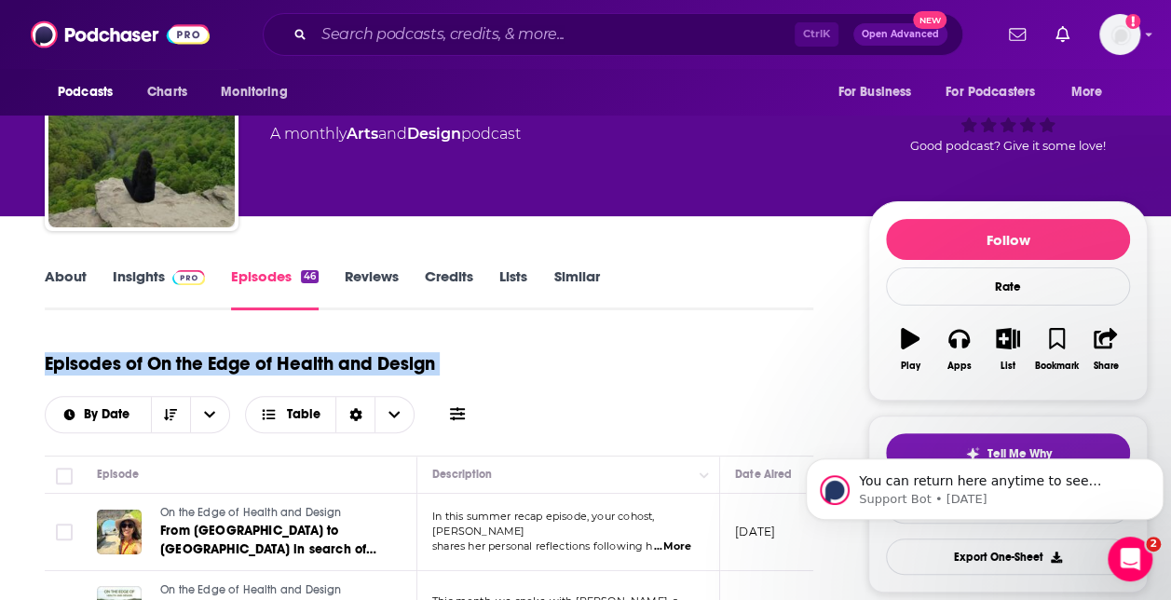
click at [276, 367] on h1 "Episodes of On the Edge of Health and Design" at bounding box center [240, 363] width 390 height 23
drag, startPoint x: 276, startPoint y: 367, endPoint x: 398, endPoint y: 360, distance: 122.2
click at [398, 360] on h1 "Episodes of On the Edge of Health and Design" at bounding box center [240, 363] width 390 height 23
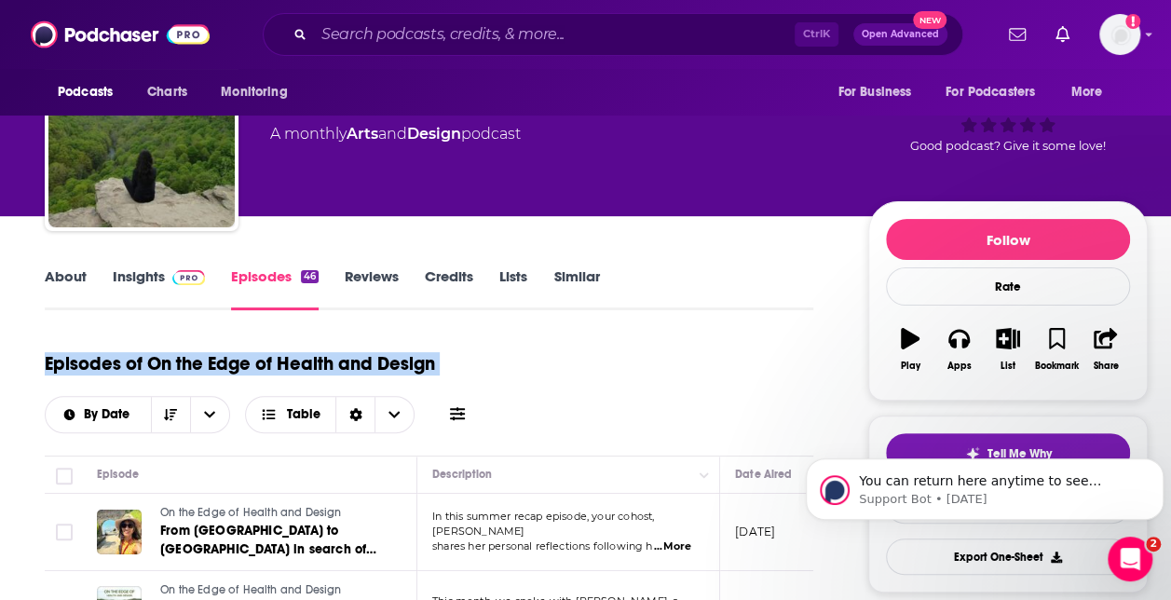
drag, startPoint x: 398, startPoint y: 360, endPoint x: 438, endPoint y: 357, distance: 40.1
click at [438, 357] on div "Episodes of On the Edge of Health and Design By Date Table" at bounding box center [429, 386] width 768 height 93
click at [466, 360] on div "Episodes of On the Edge of Health and Design By Date Table" at bounding box center [429, 386] width 768 height 93
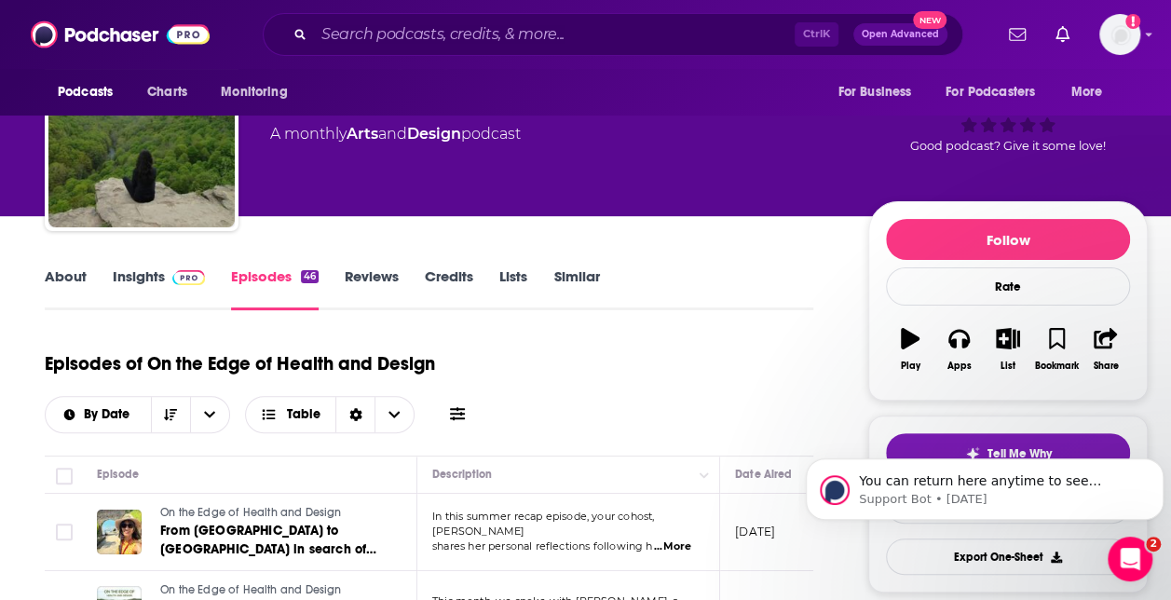
click at [388, 362] on h1 "Episodes of On the Edge of Health and Design" at bounding box center [240, 363] width 390 height 23
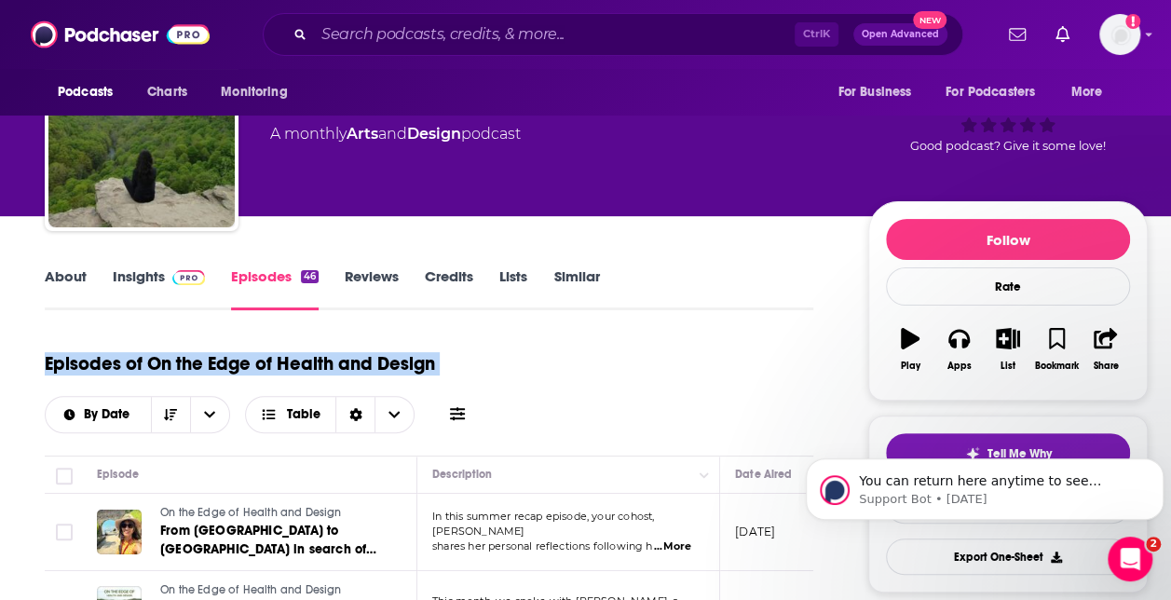
click at [388, 362] on h1 "Episodes of On the Edge of Health and Design" at bounding box center [240, 363] width 390 height 23
drag, startPoint x: 388, startPoint y: 362, endPoint x: 446, endPoint y: 352, distance: 58.7
click at [446, 352] on div "Episodes of On the Edge of Health and Design By Date Table" at bounding box center [429, 386] width 768 height 93
click at [386, 368] on h1 "Episodes of On the Edge of Health and Design" at bounding box center [240, 363] width 390 height 23
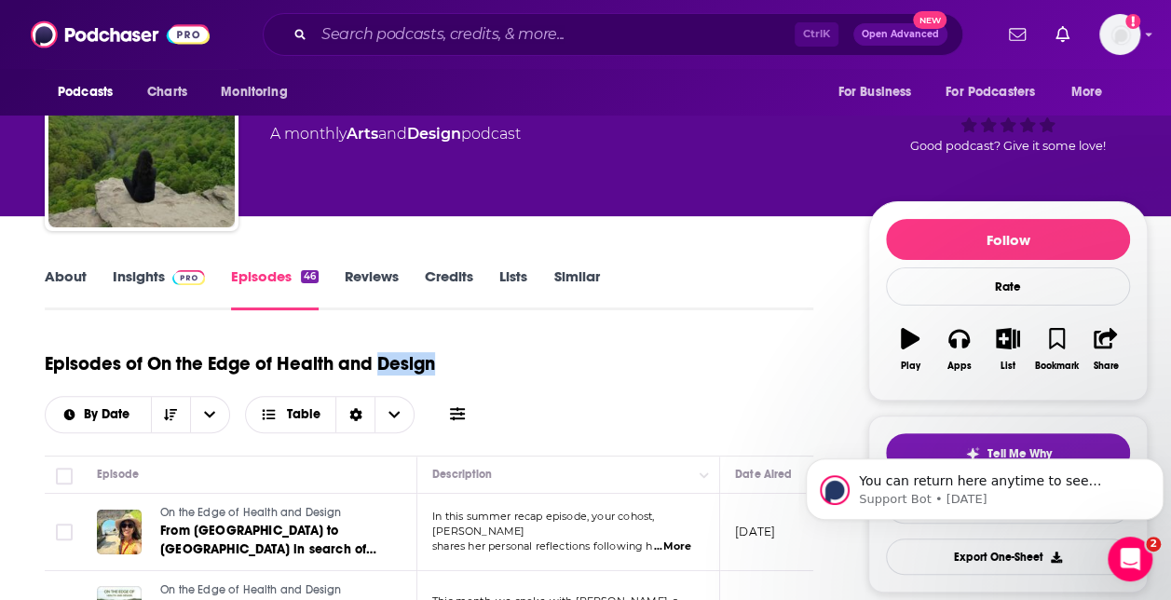
click at [386, 368] on h1 "Episodes of On the Edge of Health and Design" at bounding box center [240, 363] width 390 height 23
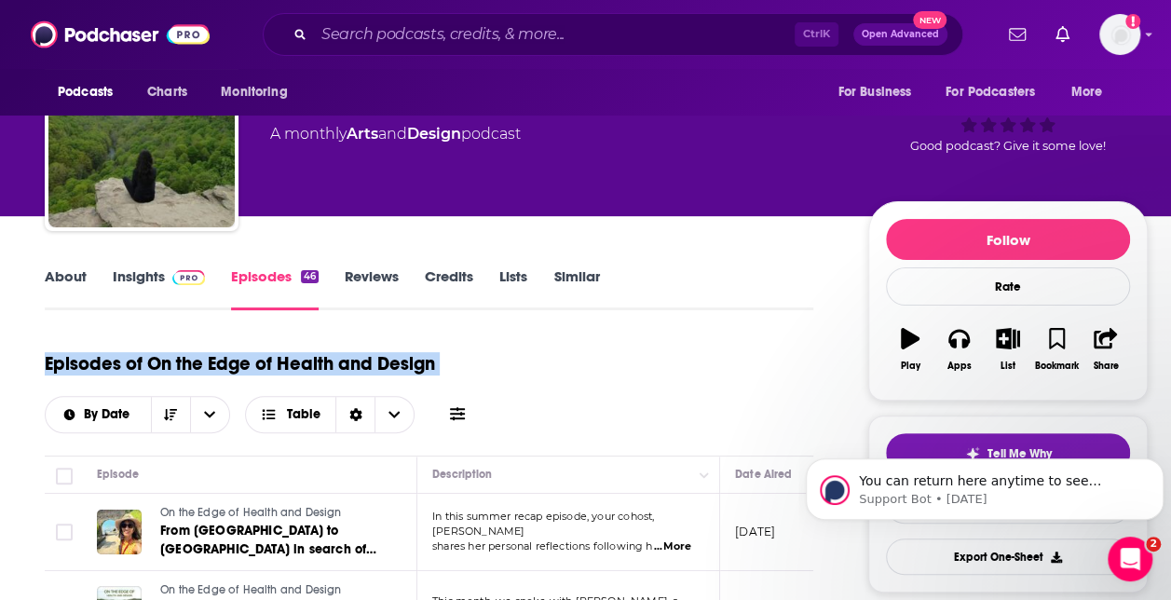
click at [386, 368] on h1 "Episodes of On the Edge of Health and Design" at bounding box center [240, 363] width 390 height 23
drag, startPoint x: 386, startPoint y: 368, endPoint x: 358, endPoint y: 368, distance: 27.9
click at [358, 368] on h1 "Episodes of On the Edge of Health and Design" at bounding box center [240, 363] width 390 height 23
click at [333, 367] on h1 "Episodes of On the Edge of Health and Design" at bounding box center [240, 363] width 390 height 23
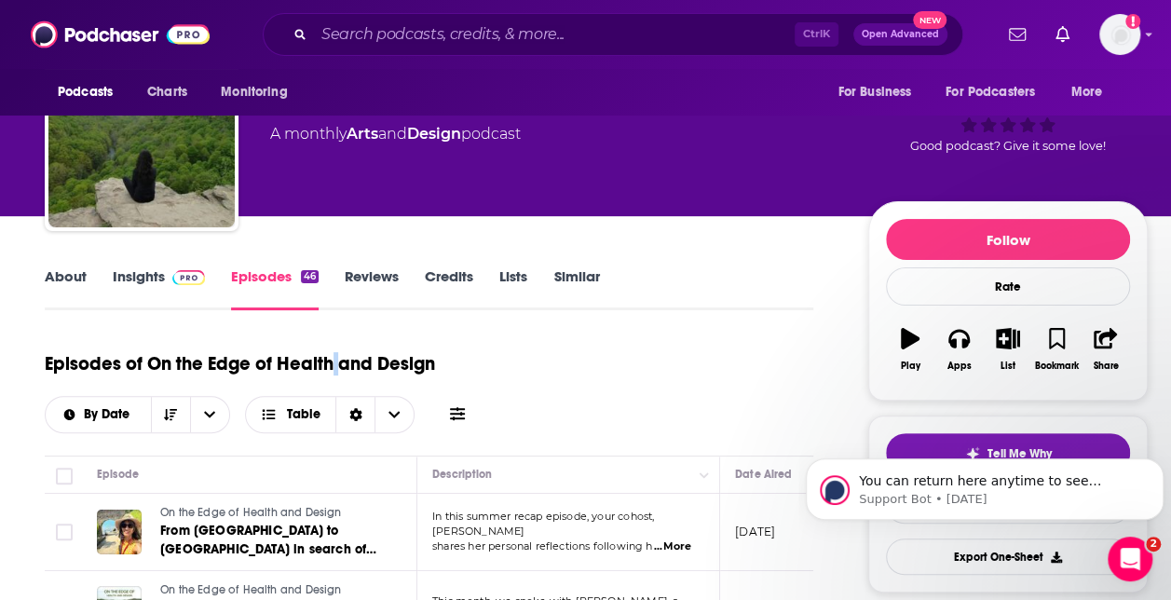
click at [333, 367] on h1 "Episodes of On the Edge of Health and Design" at bounding box center [240, 363] width 390 height 23
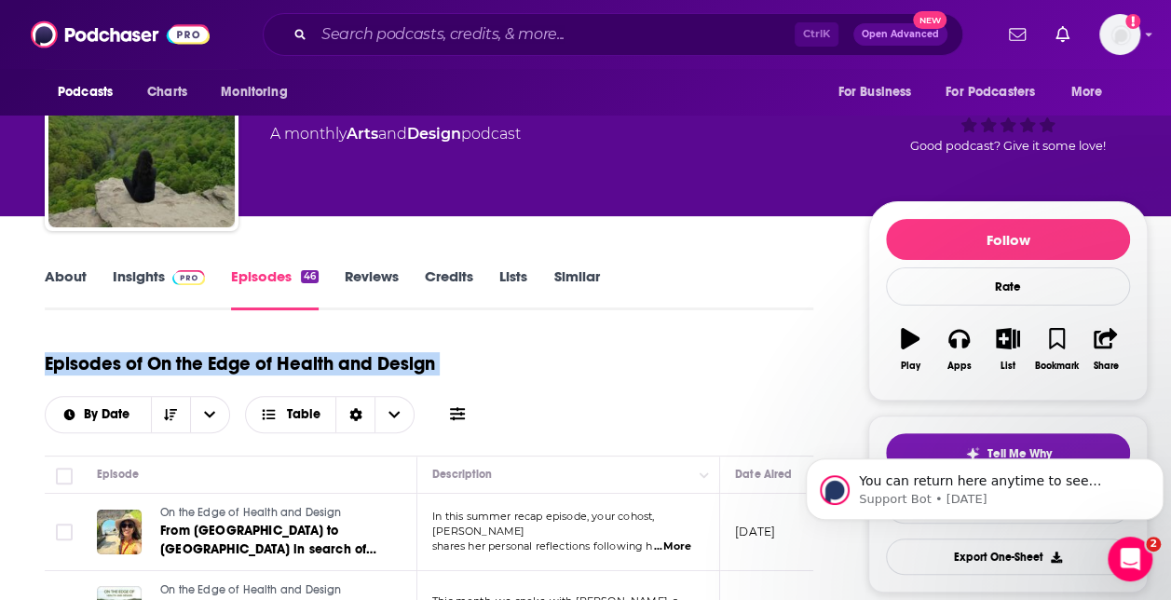
click at [333, 367] on h1 "Episodes of On the Edge of Health and Design" at bounding box center [240, 363] width 390 height 23
drag, startPoint x: 333, startPoint y: 367, endPoint x: 436, endPoint y: 358, distance: 102.9
click at [436, 358] on div "Episodes of On the Edge of Health and Design By Date Table" at bounding box center [429, 386] width 768 height 93
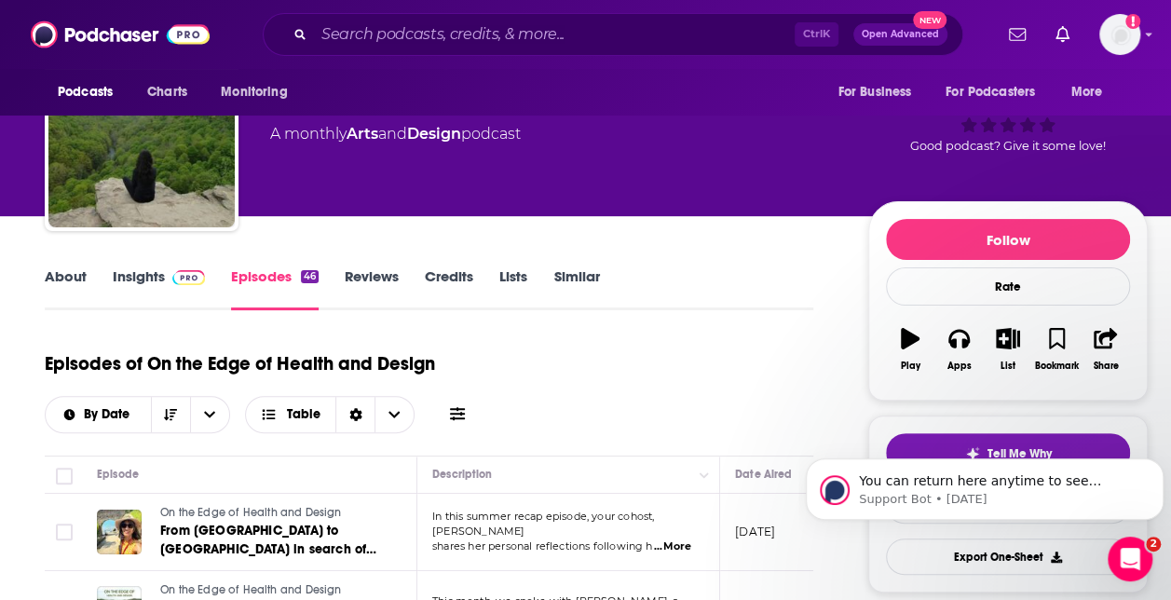
click at [360, 360] on h1 "Episodes of On the Edge of Health and Design" at bounding box center [240, 363] width 390 height 23
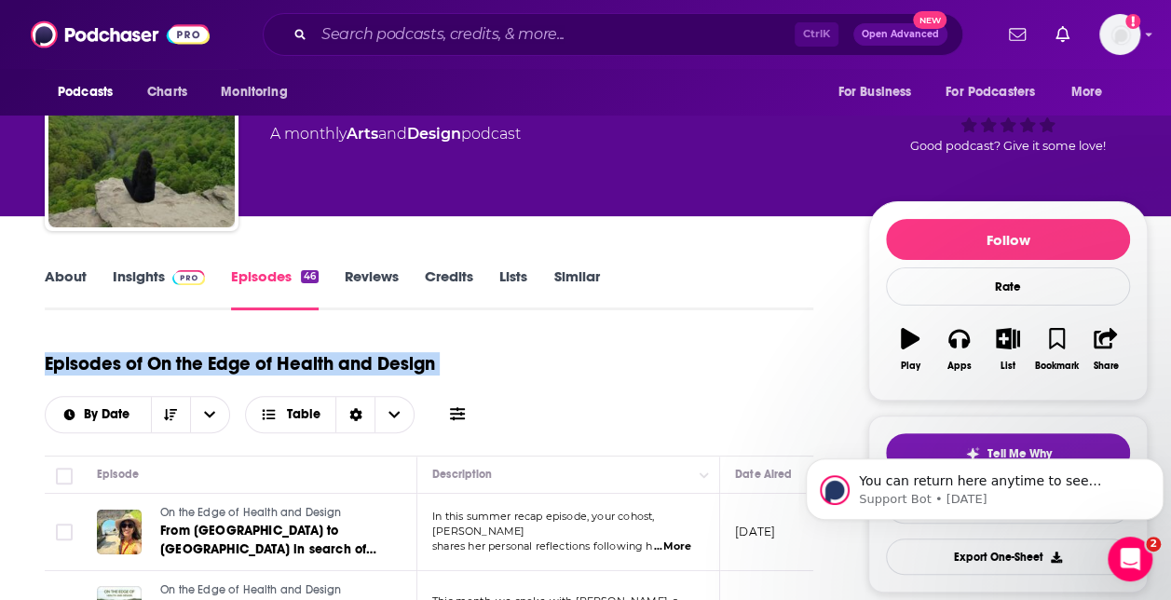
click at [360, 360] on h1 "Episodes of On the Edge of Health and Design" at bounding box center [240, 363] width 390 height 23
drag, startPoint x: 360, startPoint y: 360, endPoint x: 401, endPoint y: 356, distance: 41.2
click at [401, 356] on h1 "Episodes of On the Edge of Health and Design" at bounding box center [240, 363] width 390 height 23
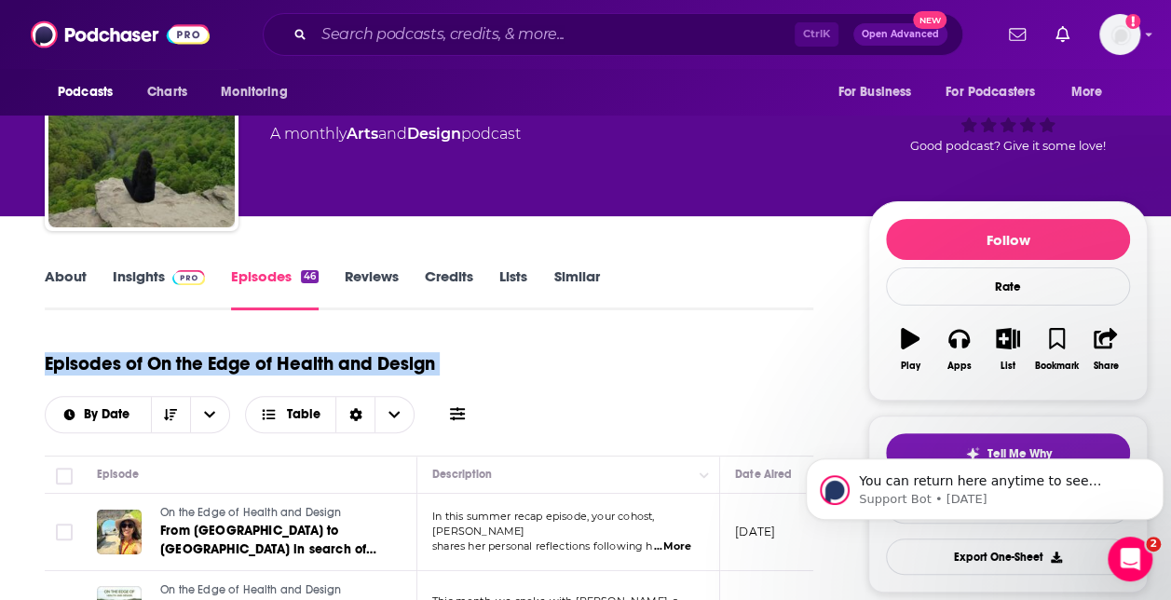
click at [401, 356] on h1 "Episodes of On the Edge of Health and Design" at bounding box center [240, 363] width 390 height 23
drag, startPoint x: 401, startPoint y: 356, endPoint x: 428, endPoint y: 360, distance: 27.3
click at [428, 360] on h1 "Episodes of On the Edge of Health and Design" at bounding box center [240, 363] width 390 height 23
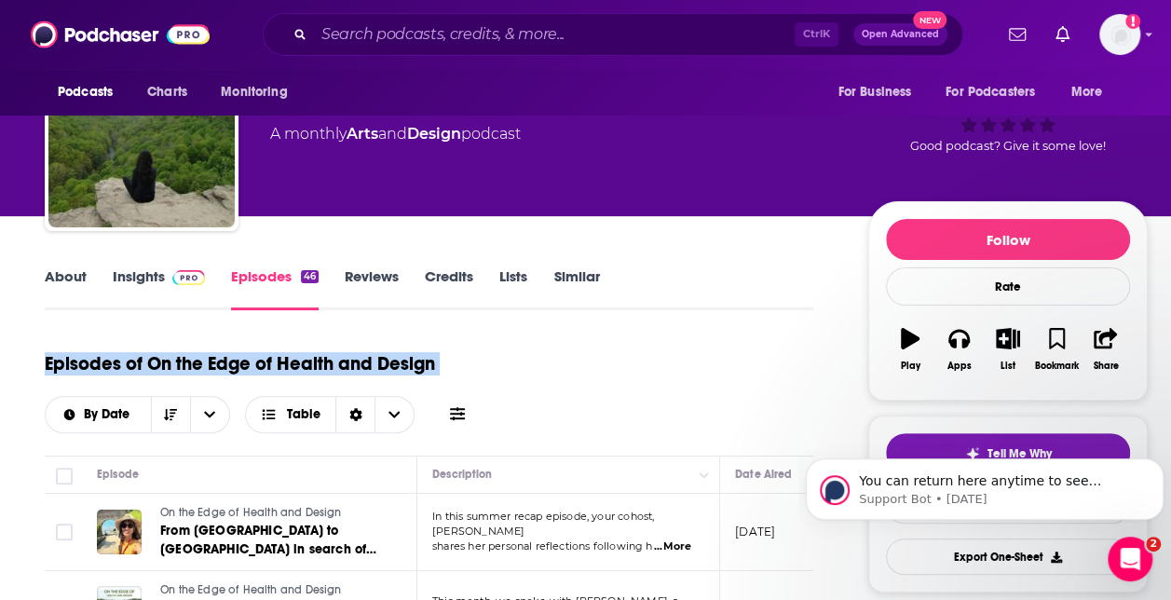
drag, startPoint x: 428, startPoint y: 360, endPoint x: 371, endPoint y: 369, distance: 58.5
click at [371, 369] on h1 "Episodes of On the Edge of Health and Design" at bounding box center [240, 363] width 390 height 23
drag, startPoint x: 371, startPoint y: 369, endPoint x: 430, endPoint y: 369, distance: 59.6
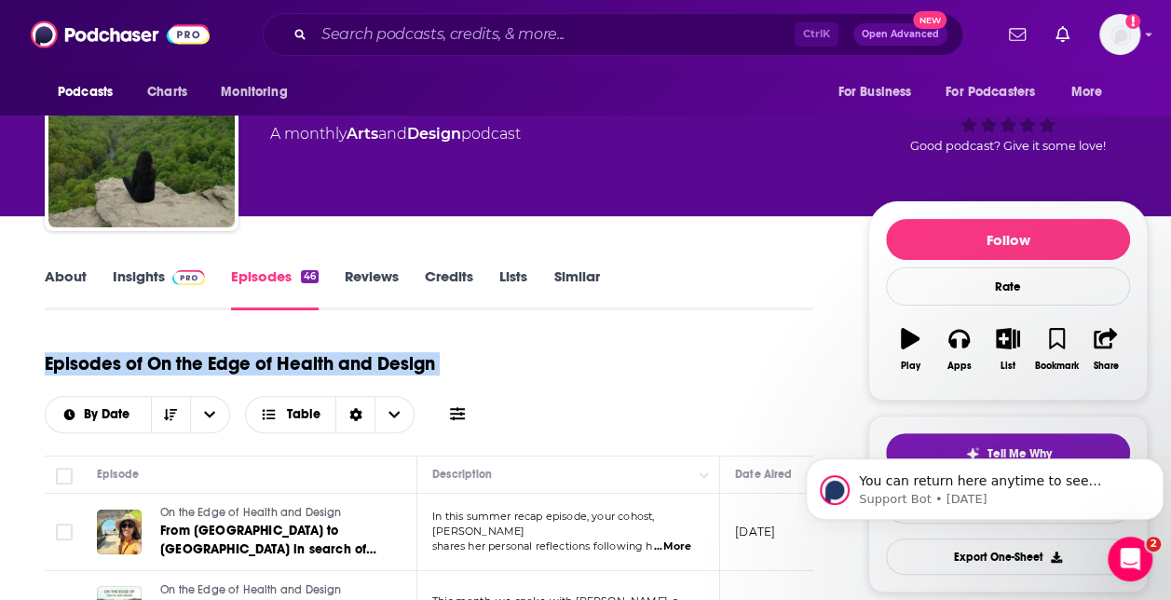
click at [430, 369] on h1 "Episodes of On the Edge of Health and Design" at bounding box center [240, 363] width 390 height 23
drag, startPoint x: 430, startPoint y: 369, endPoint x: 465, endPoint y: 364, distance: 34.8
click at [465, 364] on div "Episodes of On the Edge of Health and Design By Date Table" at bounding box center [429, 386] width 768 height 93
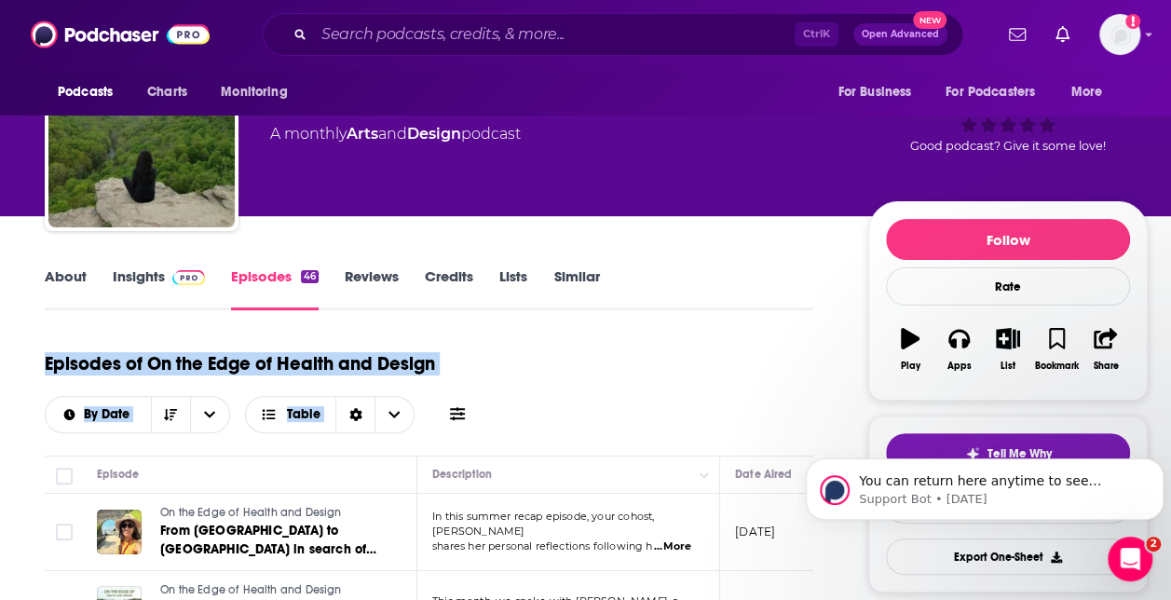
drag, startPoint x: 465, startPoint y: 364, endPoint x: 397, endPoint y: 362, distance: 68.0
click at [397, 362] on h1 "Episodes of On the Edge of Health and Design" at bounding box center [240, 363] width 390 height 23
drag, startPoint x: 397, startPoint y: 362, endPoint x: 352, endPoint y: 359, distance: 44.9
click at [352, 359] on h1 "Episodes of On the Edge of Health and Design" at bounding box center [240, 363] width 390 height 23
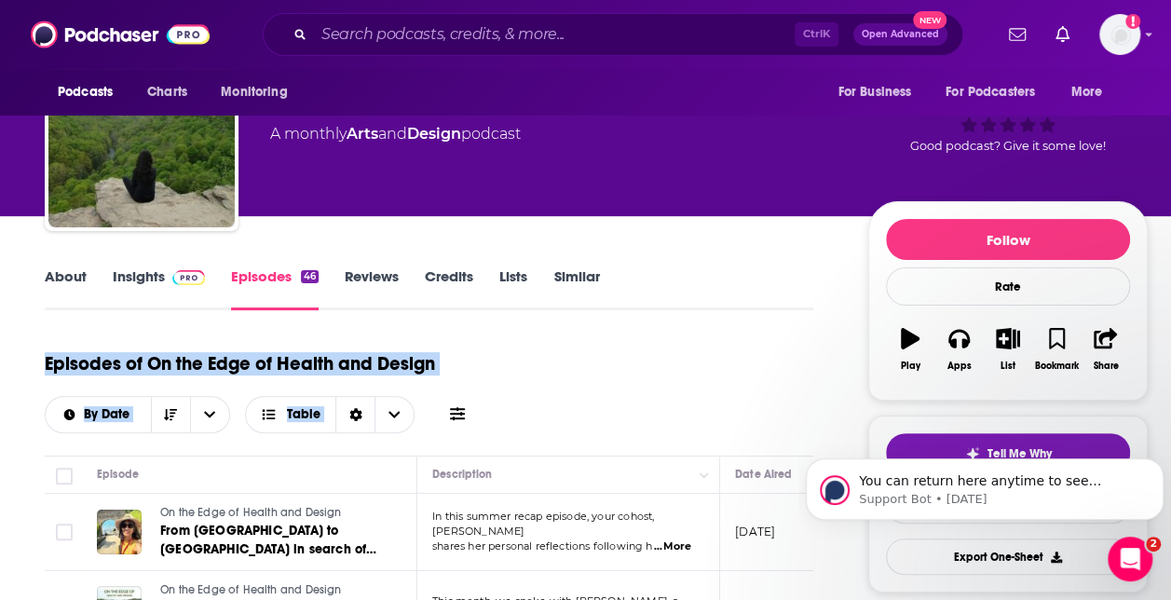
click at [609, 341] on div "Episodes of On the Edge of Health and Design By Date Table" at bounding box center [429, 386] width 768 height 93
